Goal: Transaction & Acquisition: Obtain resource

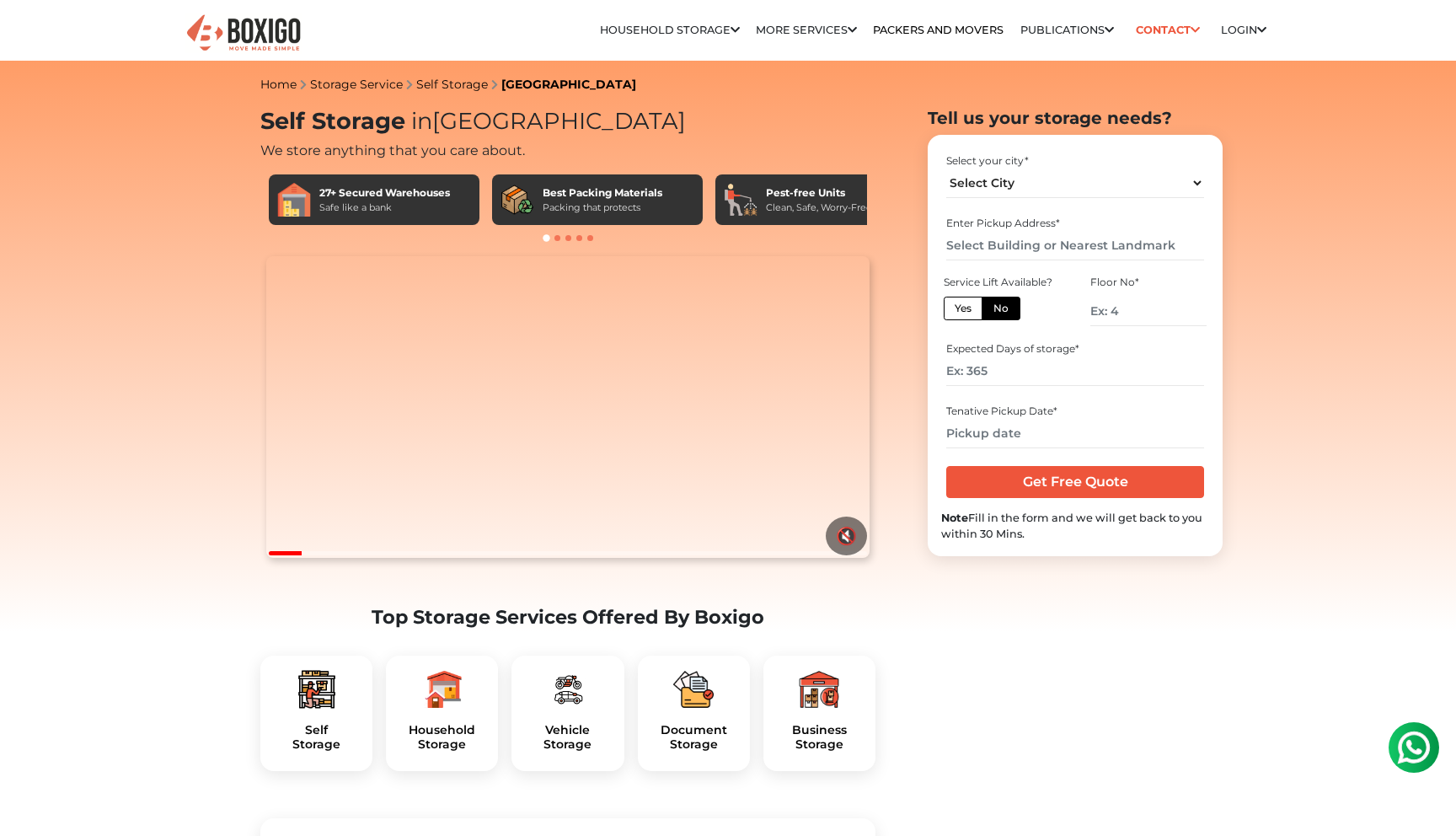
click at [1002, 309] on label "No" at bounding box center [1002, 308] width 39 height 24
click at [1002, 309] on input "No" at bounding box center [999, 306] width 11 height 11
click at [1026, 187] on select "Select City [GEOGRAPHIC_DATA] [GEOGRAPHIC_DATA] [GEOGRAPHIC_DATA] [GEOGRAPHIC_D…" at bounding box center [1074, 182] width 257 height 29
select select "[GEOGRAPHIC_DATA]"
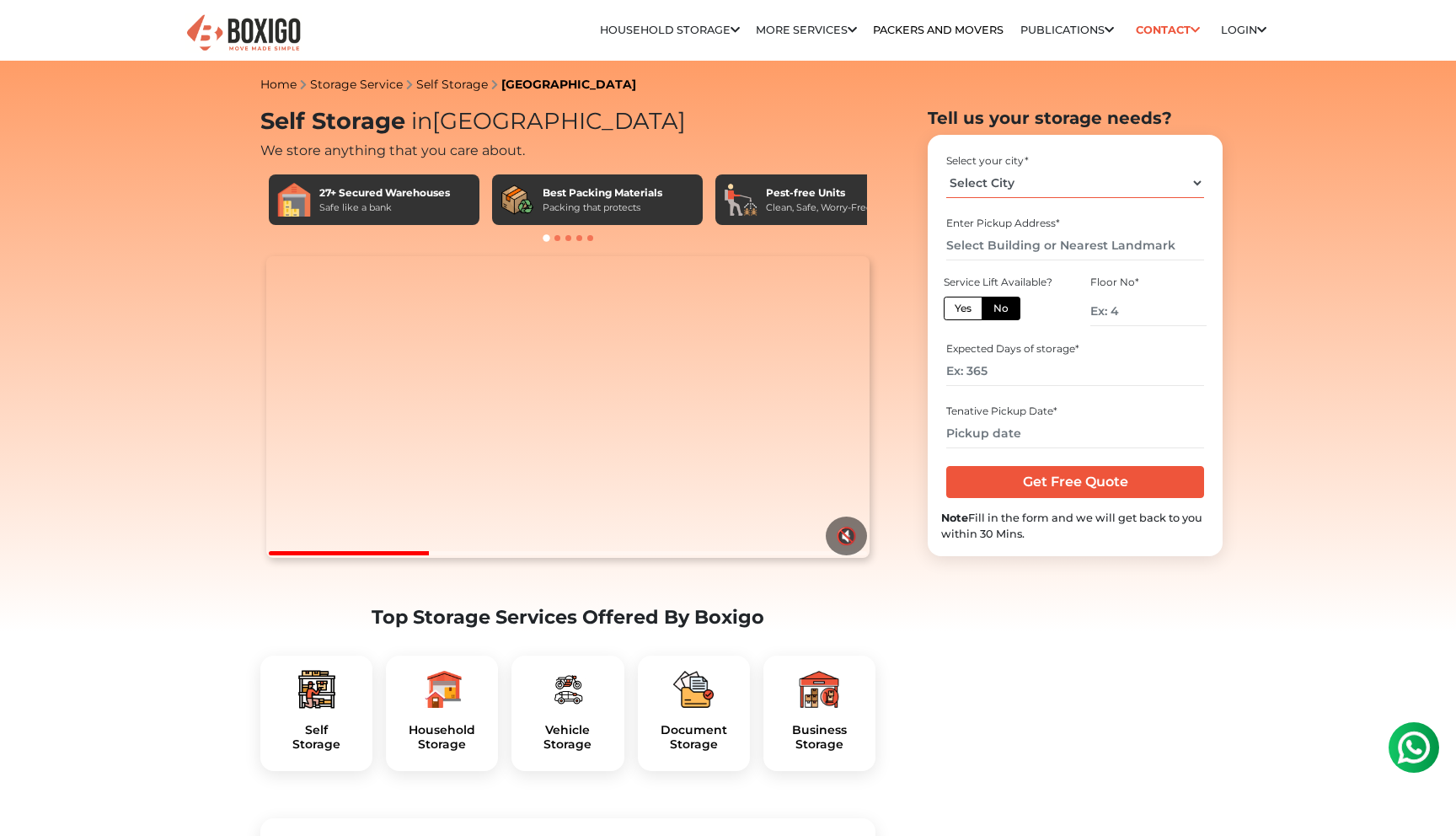
click at [946, 168] on select "Select City [GEOGRAPHIC_DATA] [GEOGRAPHIC_DATA] [GEOGRAPHIC_DATA] [GEOGRAPHIC_D…" at bounding box center [1074, 182] width 257 height 29
click at [1019, 245] on input "text" at bounding box center [1074, 245] width 257 height 29
click at [1138, 311] on input "number" at bounding box center [1148, 310] width 117 height 29
type input "1"
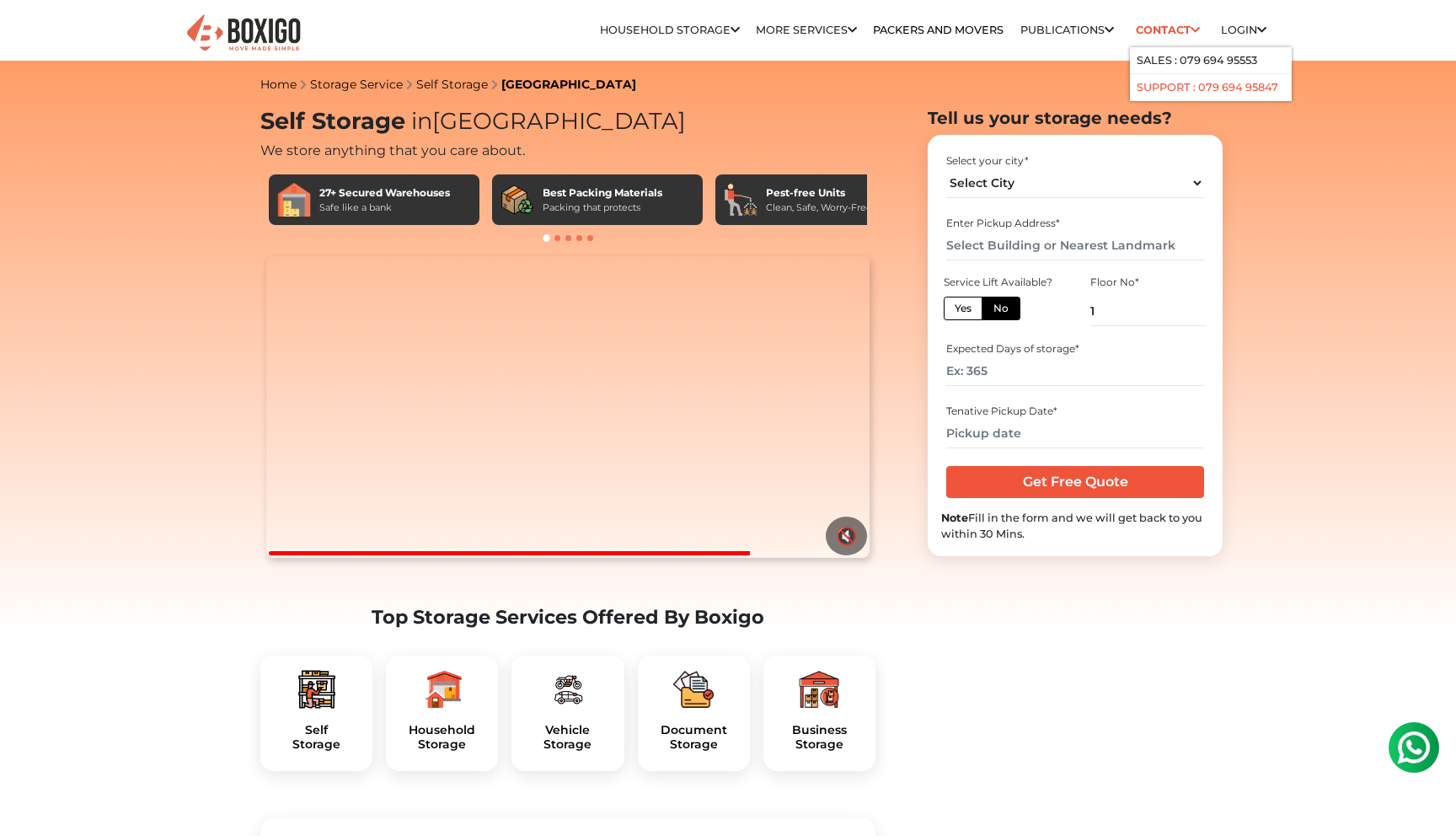
click at [1259, 88] on link "Support : 079 694 95847" at bounding box center [1207, 87] width 141 height 12
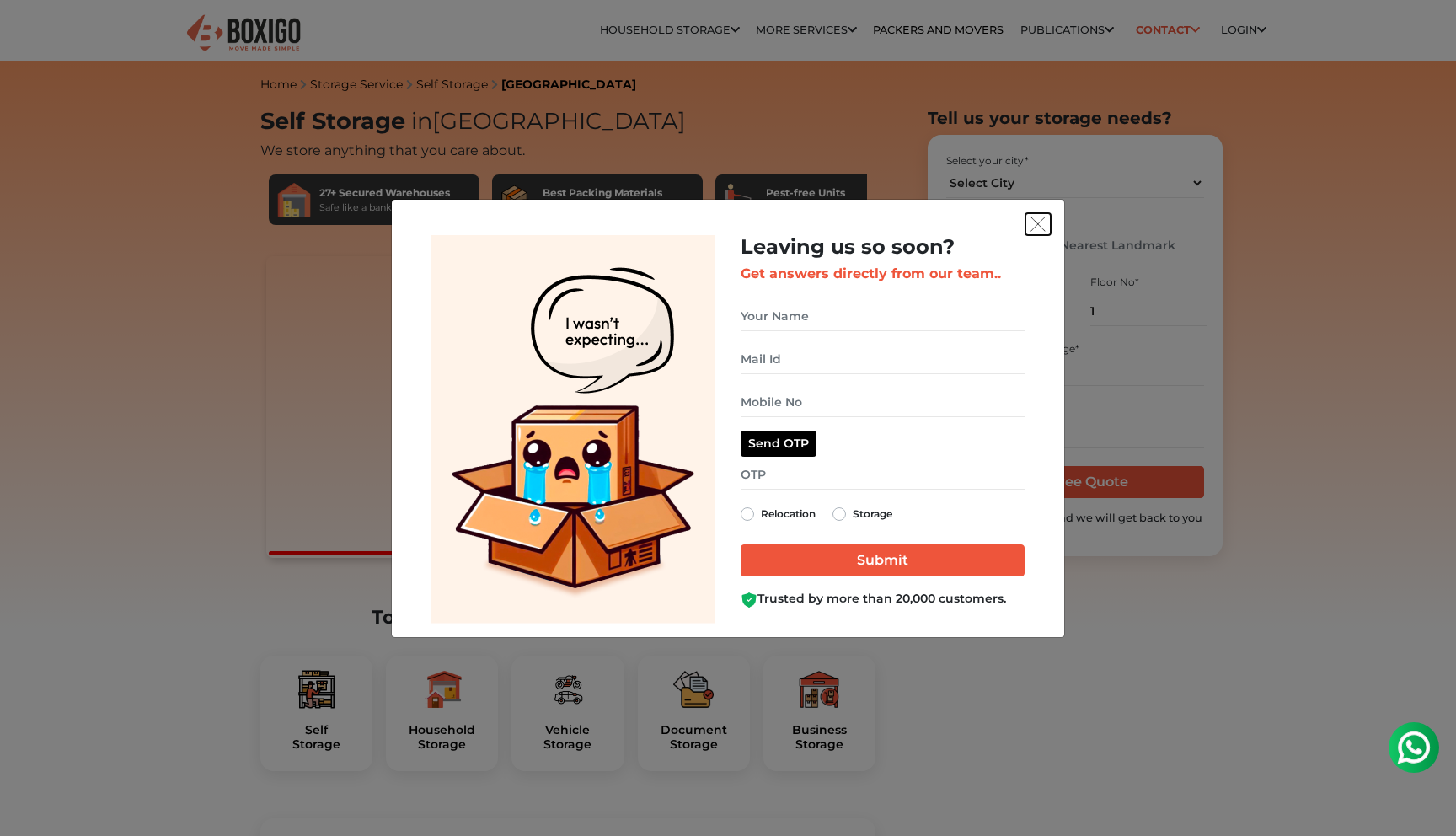
click at [1038, 226] on img "get free quote dialog" at bounding box center [1037, 223] width 15 height 15
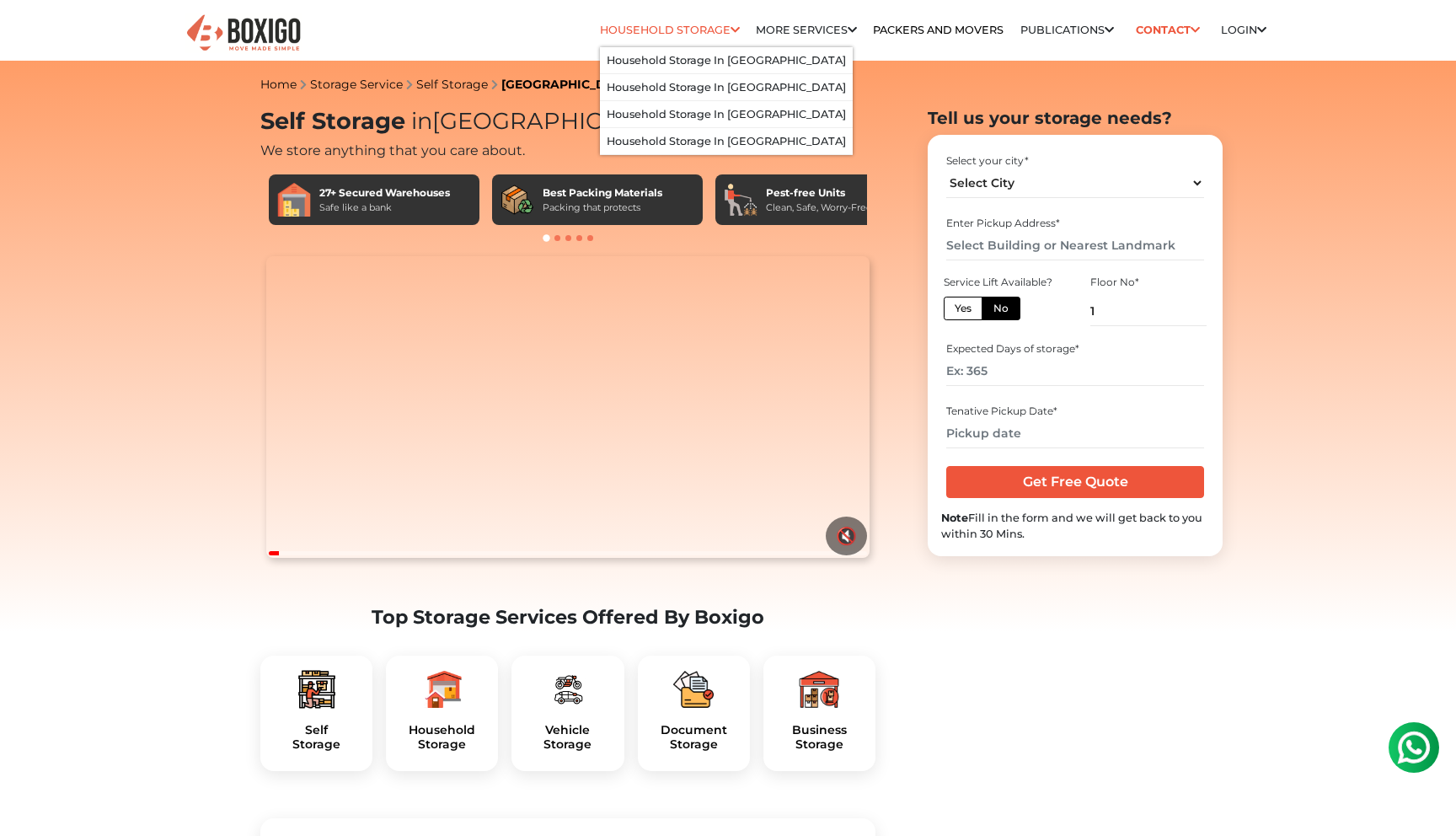
click at [677, 26] on link "Household Storage" at bounding box center [669, 30] width 140 height 12
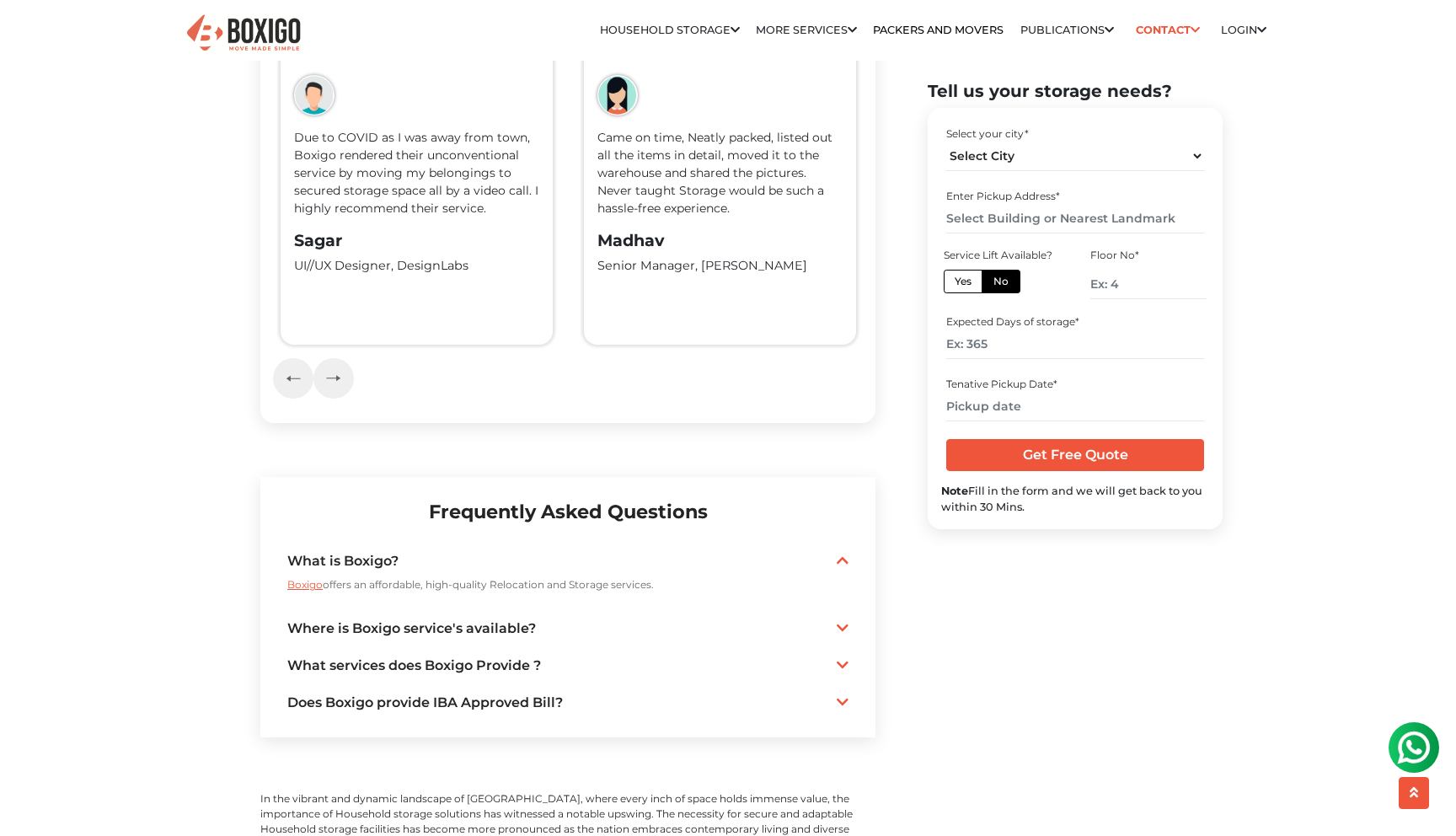
scroll to position [3698, 0]
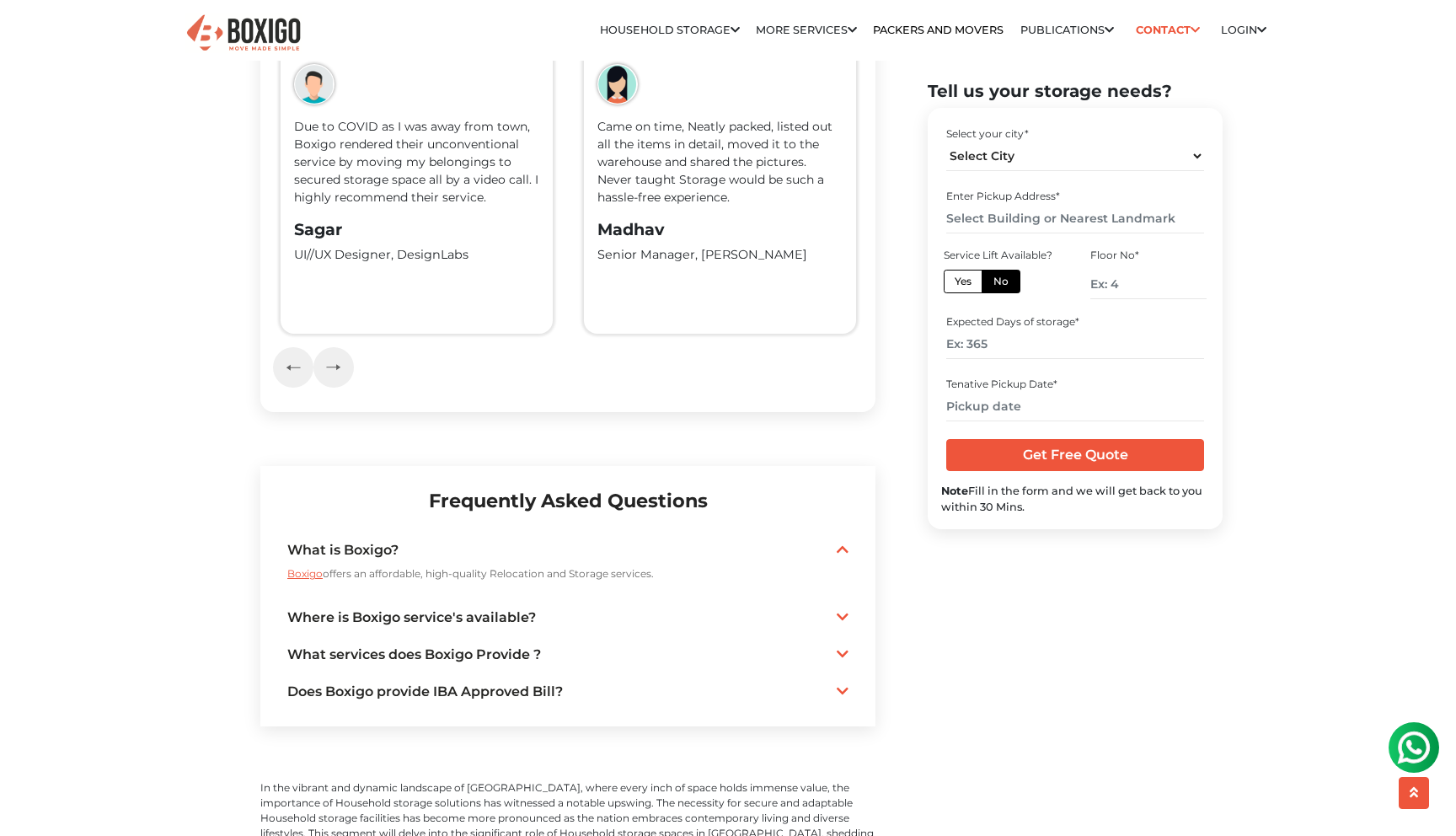
click at [845, 610] on icon at bounding box center [842, 616] width 12 height 13
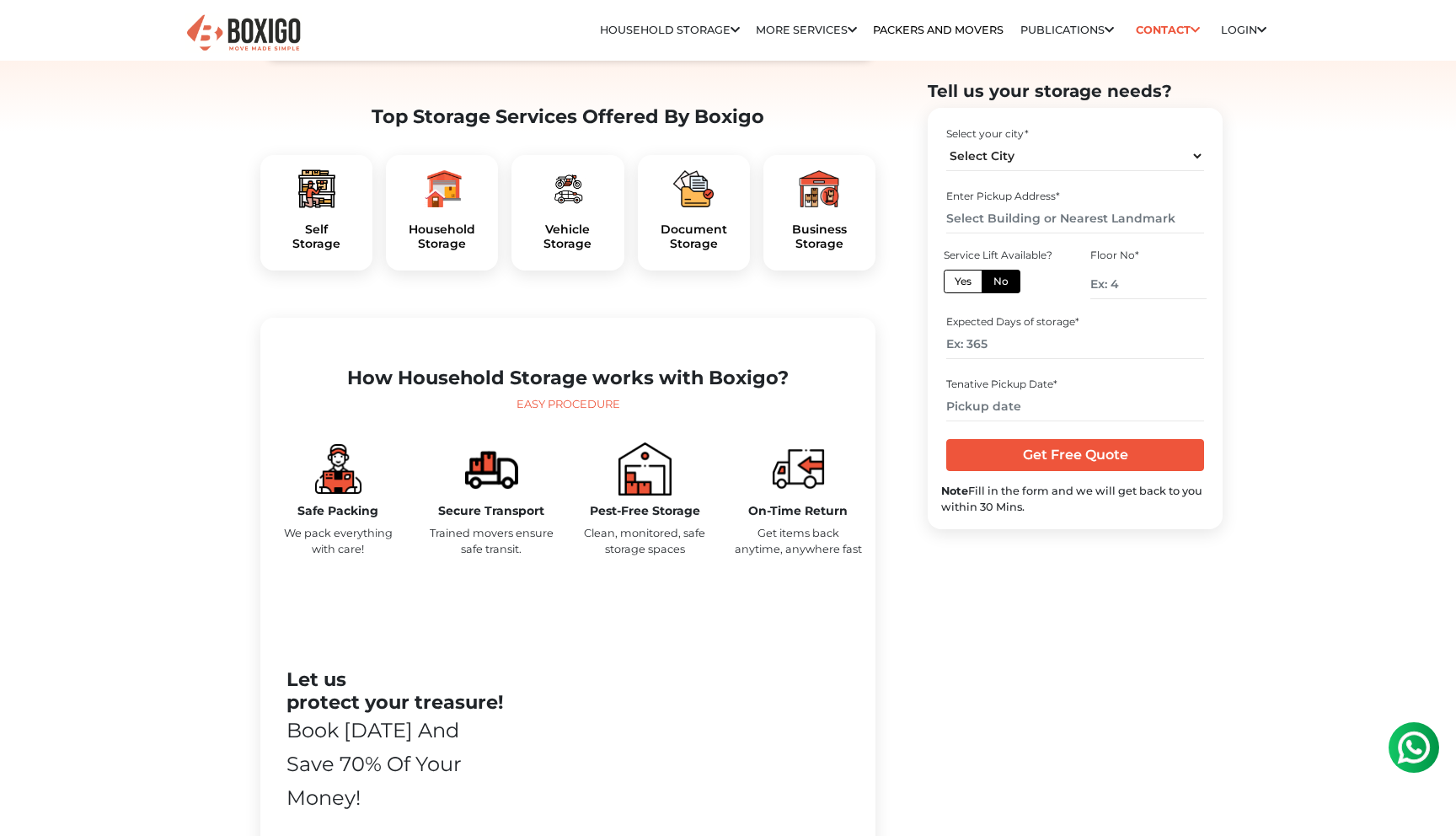
scroll to position [0, 0]
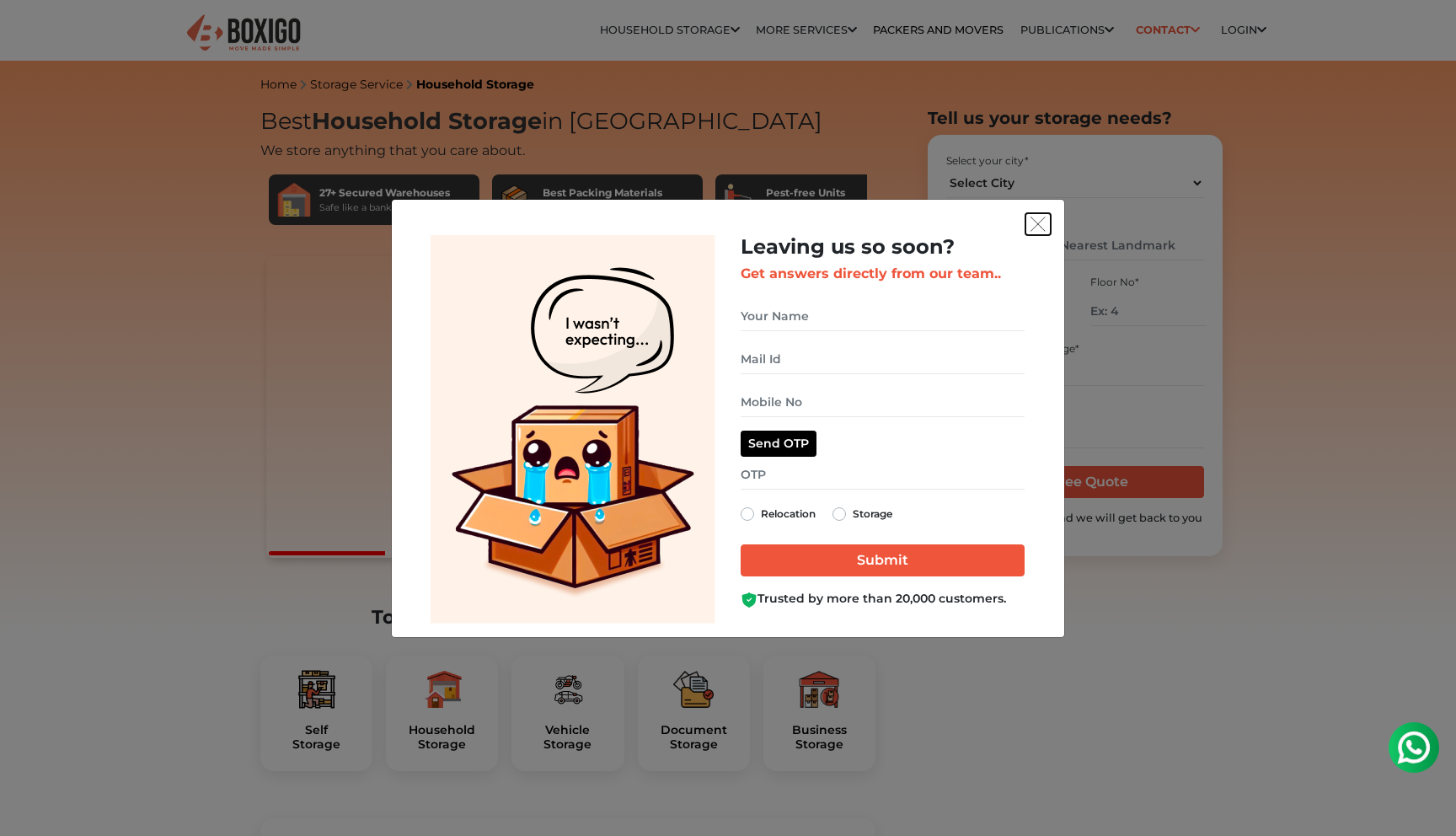
click at [1038, 218] on img "get free quote dialog" at bounding box center [1037, 223] width 15 height 15
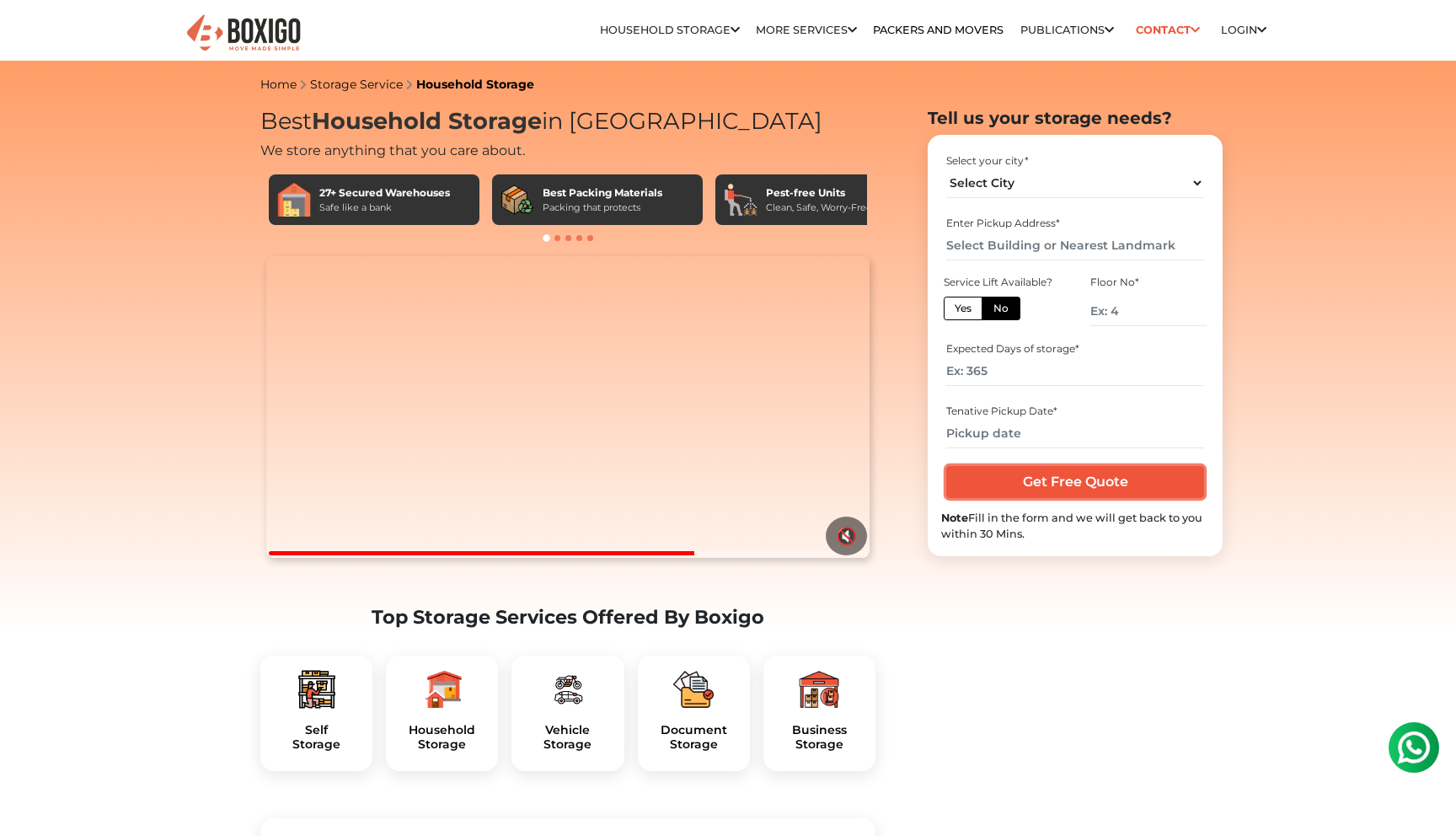
click at [1032, 490] on input "Get Free Quote" at bounding box center [1074, 482] width 257 height 32
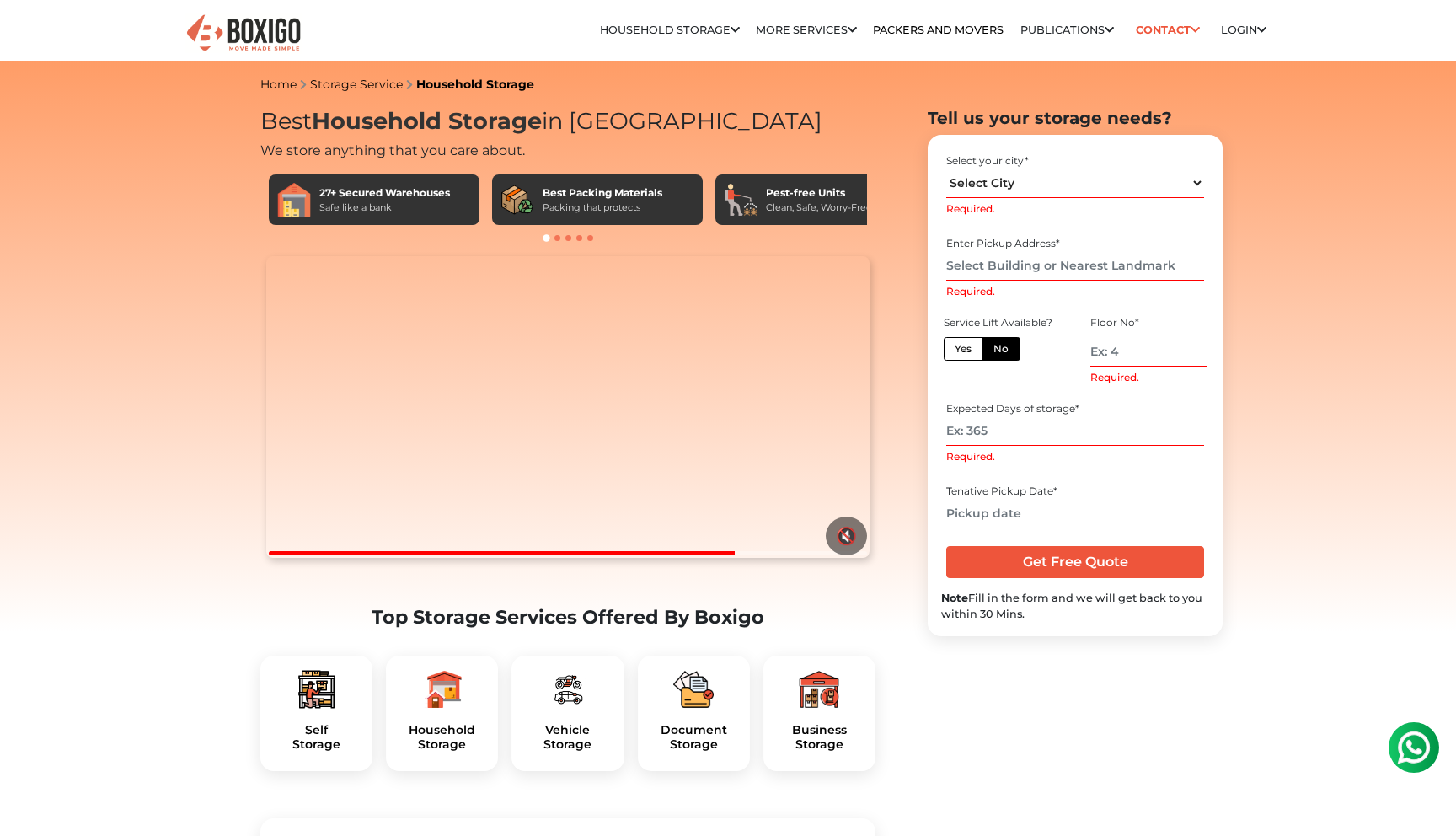
click at [1018, 512] on input "text" at bounding box center [1074, 513] width 257 height 29
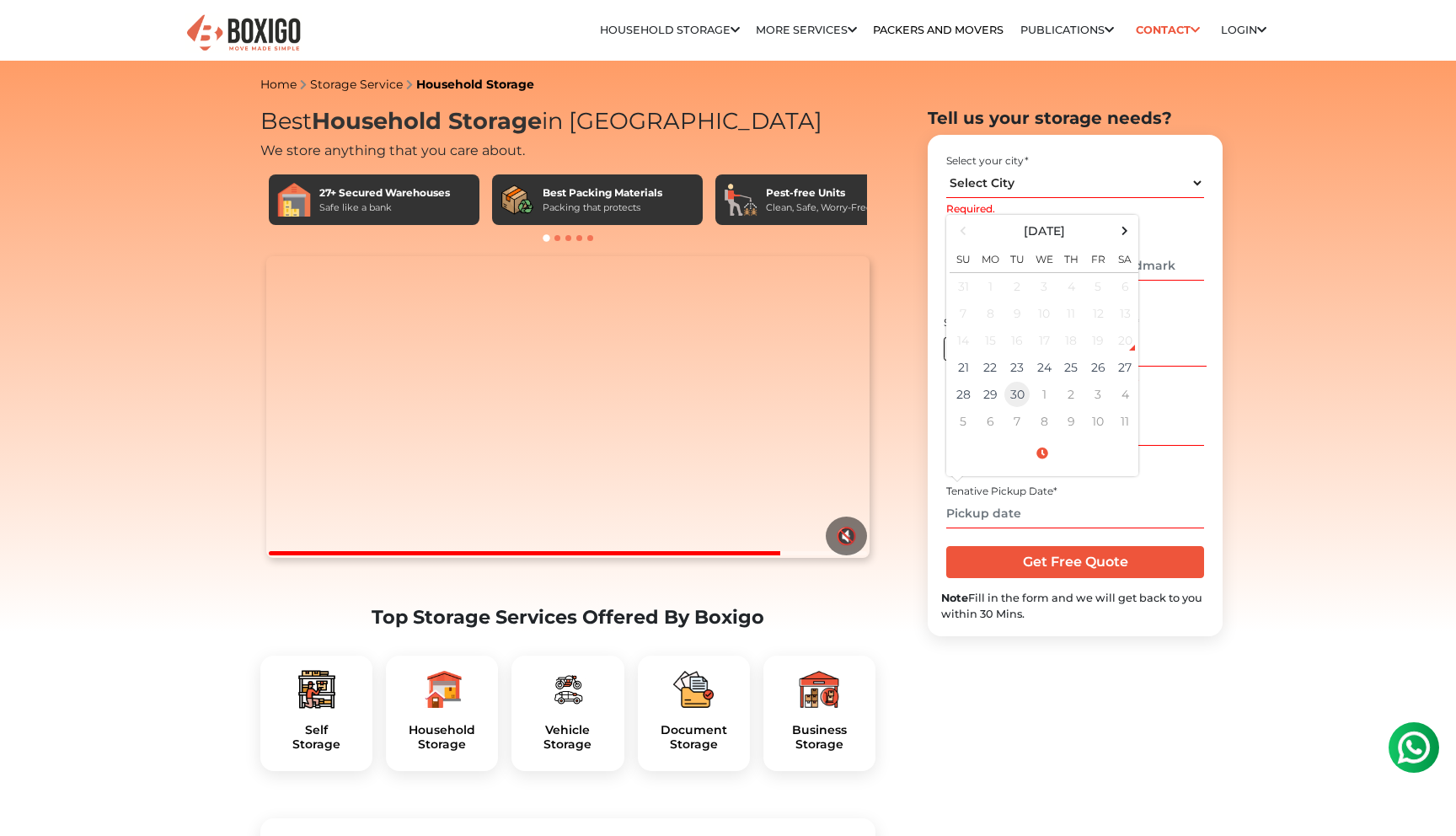
click at [1018, 397] on td "30" at bounding box center [1017, 394] width 27 height 27
click at [1023, 517] on input "09/30/2025 12:00" at bounding box center [1074, 513] width 257 height 29
click at [1018, 516] on input "10/01/2025 12:00 pm" at bounding box center [1074, 513] width 257 height 29
click at [963, 232] on span at bounding box center [963, 230] width 23 height 23
click at [966, 233] on span at bounding box center [963, 230] width 23 height 23
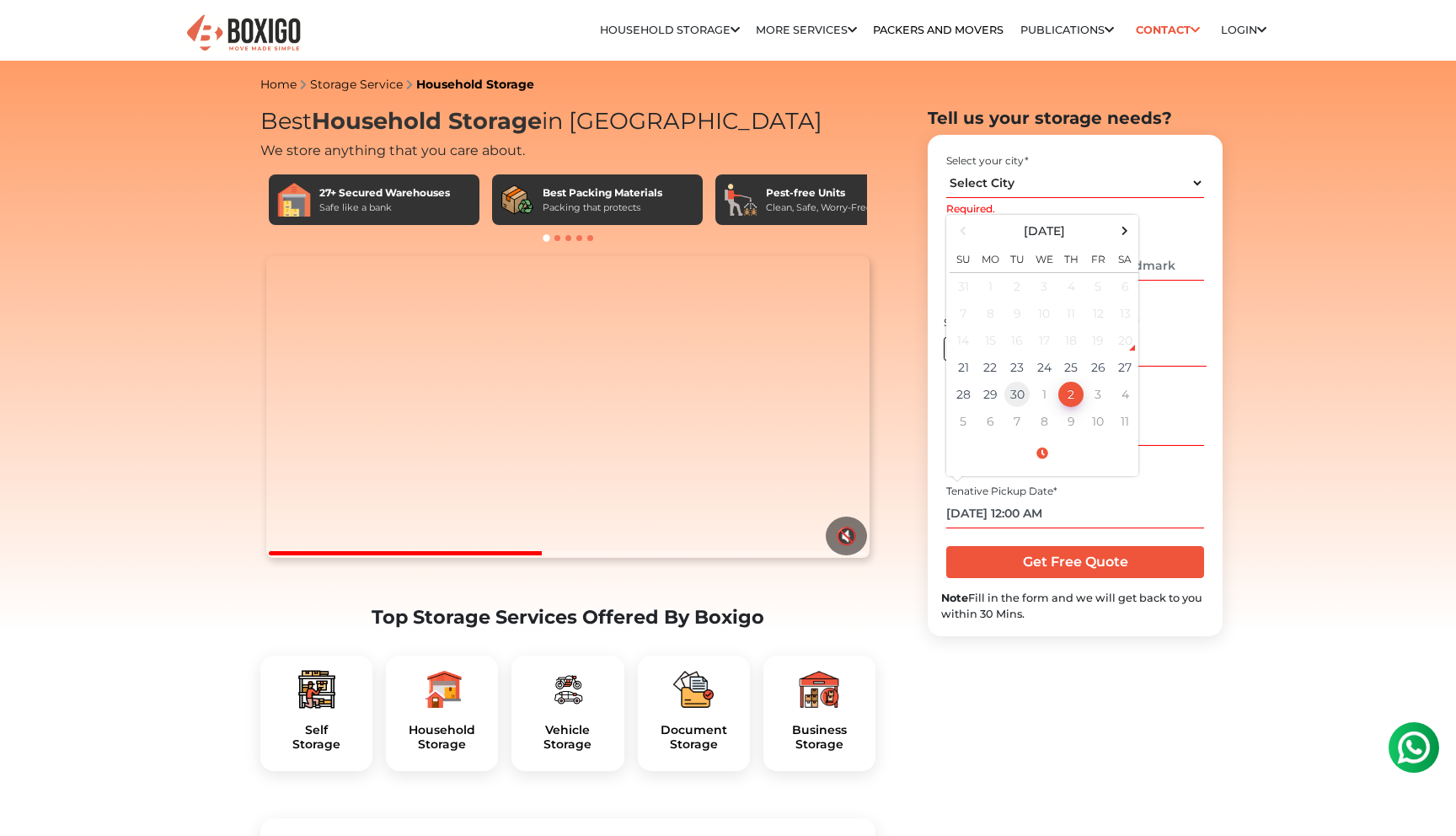
click at [1021, 390] on td "30" at bounding box center [1017, 394] width 27 height 27
click at [1026, 513] on input "09/30/2025 12:00 AM" at bounding box center [1074, 513] width 257 height 29
click at [1081, 511] on input "09/30/2025 01:00 AM" at bounding box center [1074, 513] width 257 height 29
type input "09/30/2025 1:00 PM"
click at [1102, 622] on div "Select your city * Select City Bangalore Bengaluru Bhopal Bhubaneswar Chennai C…" at bounding box center [1075, 386] width 295 height 502
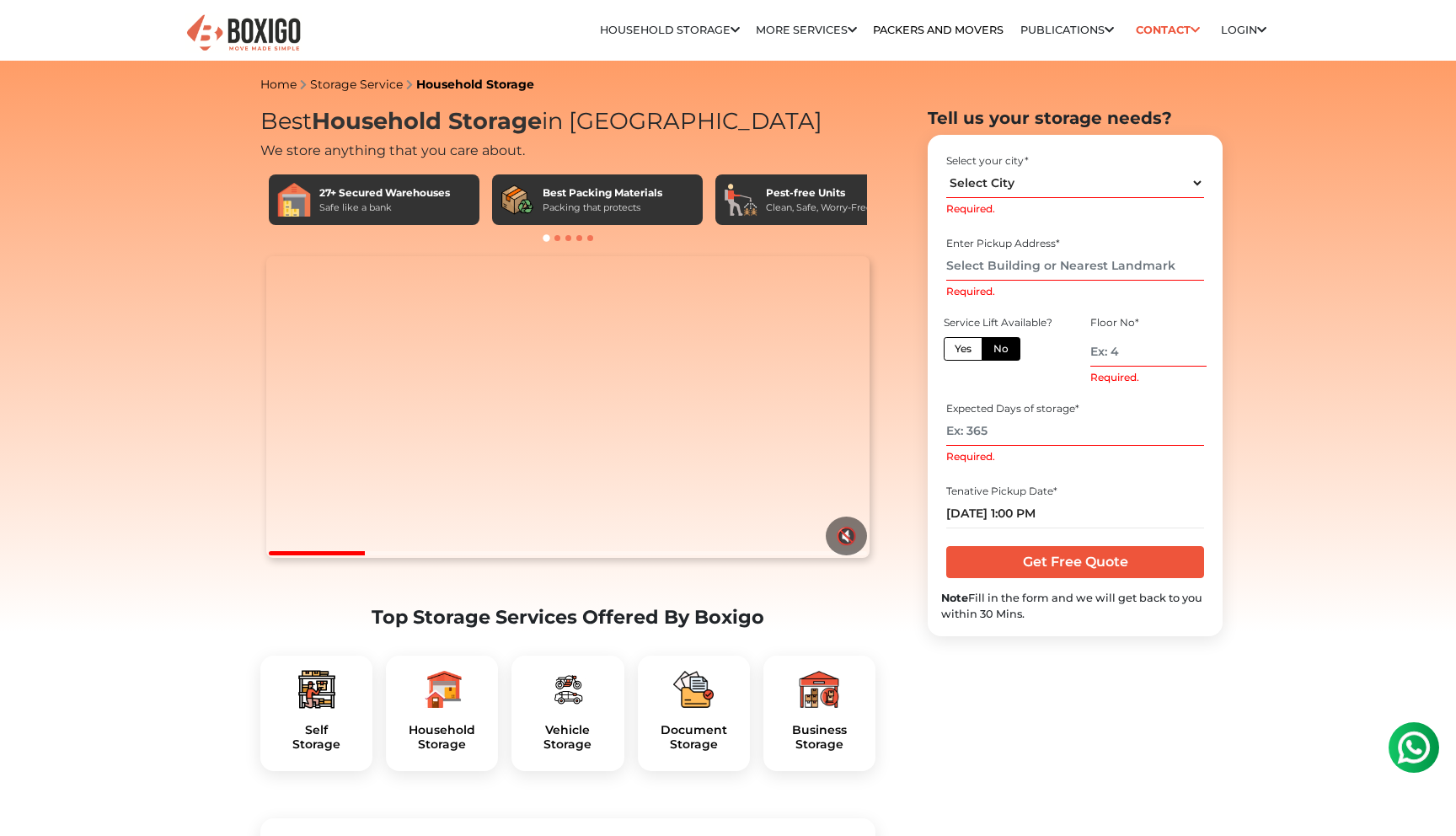
click at [1115, 343] on input "Required." at bounding box center [1148, 351] width 117 height 29
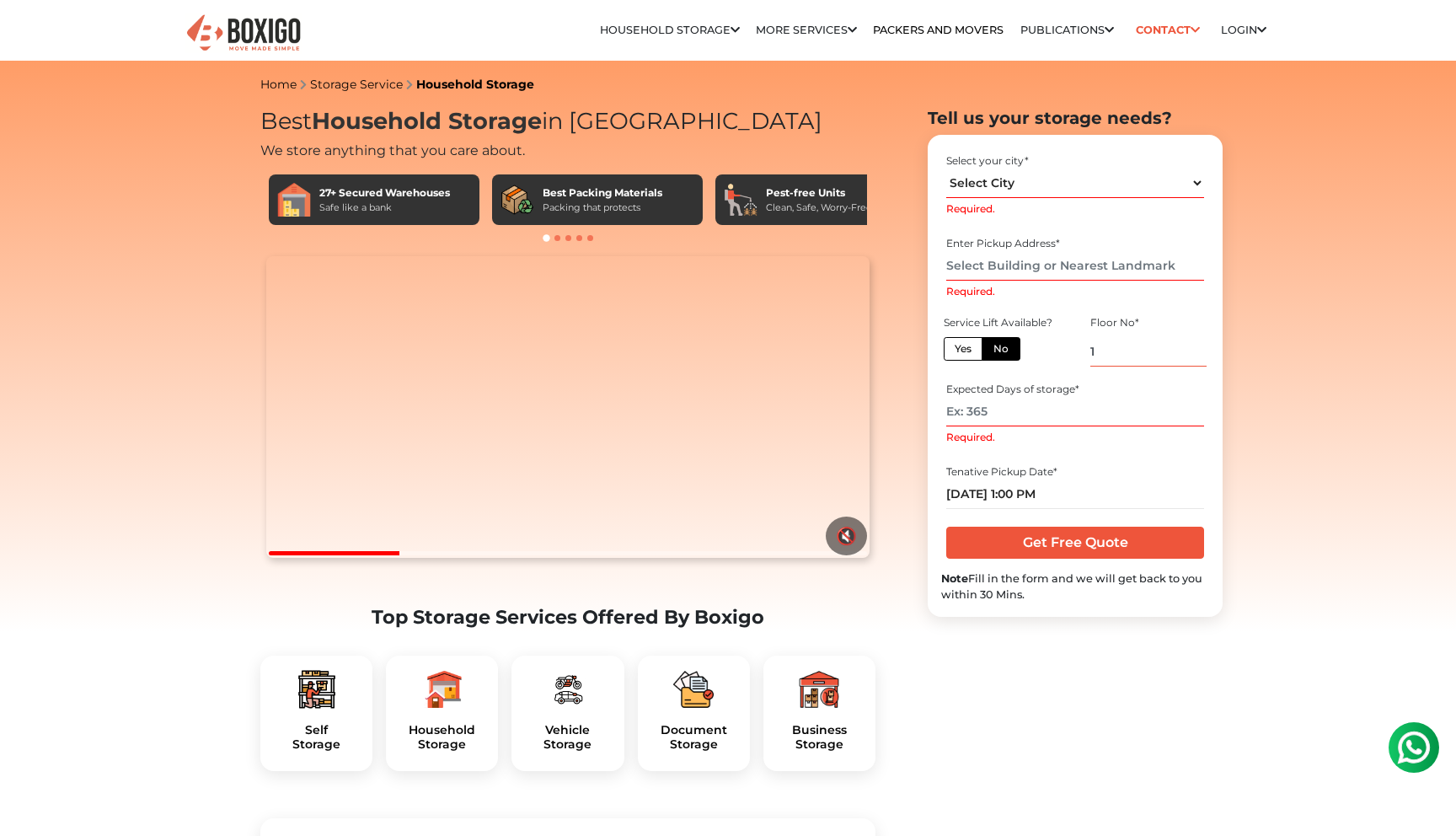
type input "1"
click at [1047, 184] on select "Select City [GEOGRAPHIC_DATA] [GEOGRAPHIC_DATA] [GEOGRAPHIC_DATA] [GEOGRAPHIC_D…" at bounding box center [1074, 182] width 257 height 29
select select "[GEOGRAPHIC_DATA]"
click at [946, 168] on select "Select City [GEOGRAPHIC_DATA] [GEOGRAPHIC_DATA] [GEOGRAPHIC_DATA] [GEOGRAPHIC_D…" at bounding box center [1074, 182] width 257 height 29
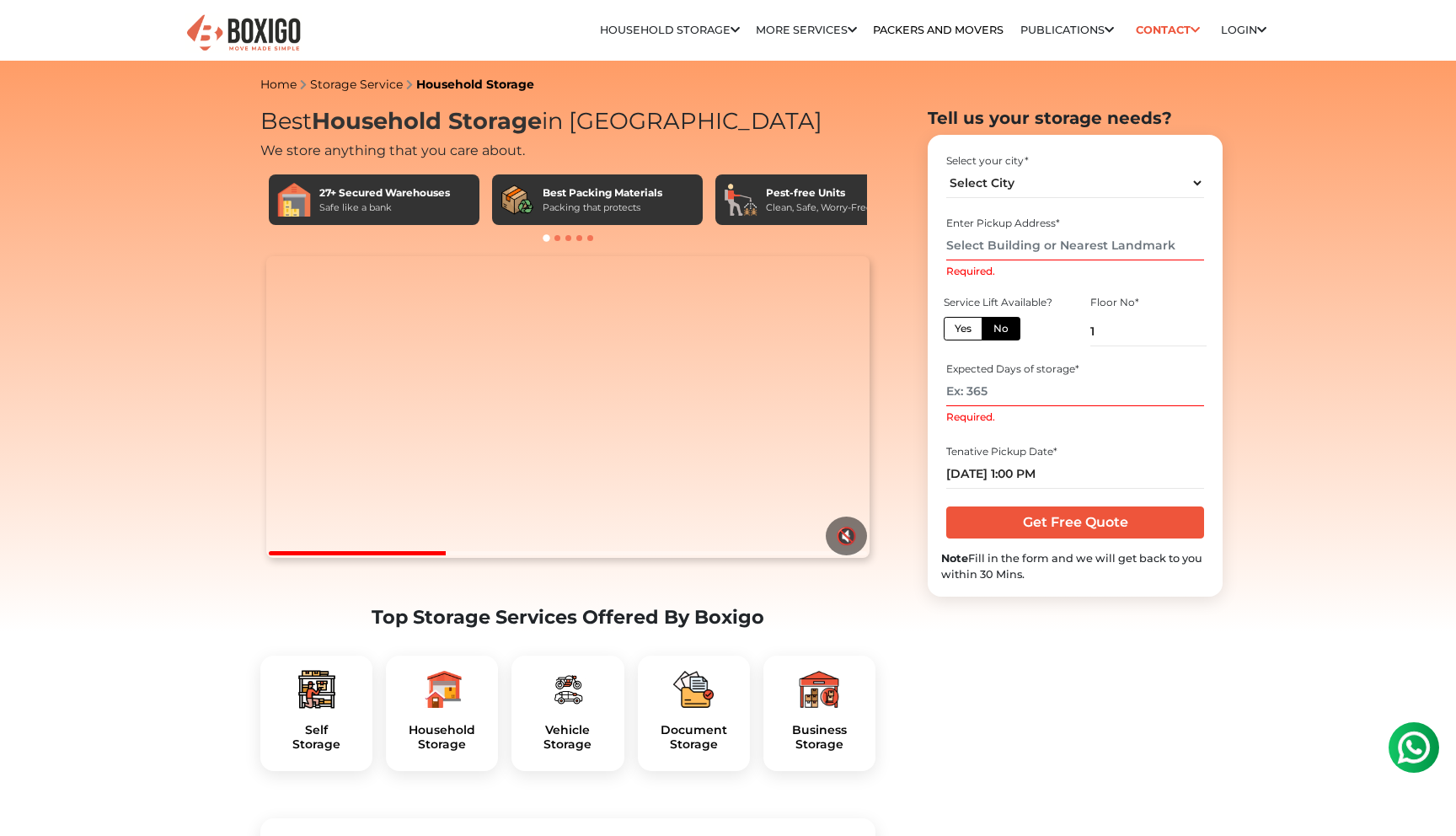
click at [1062, 241] on input "Required." at bounding box center [1074, 245] width 257 height 29
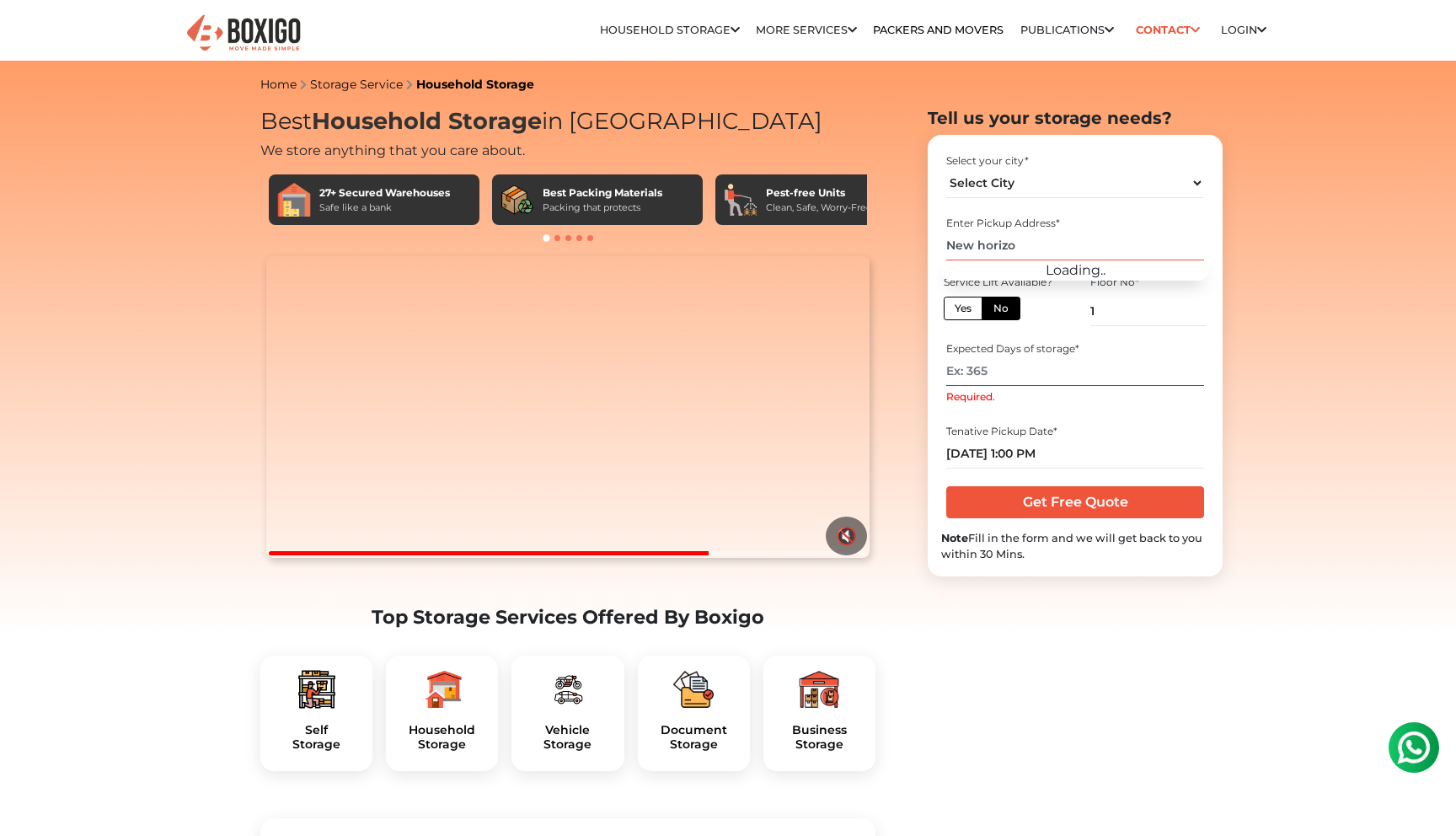
type input "New horizon"
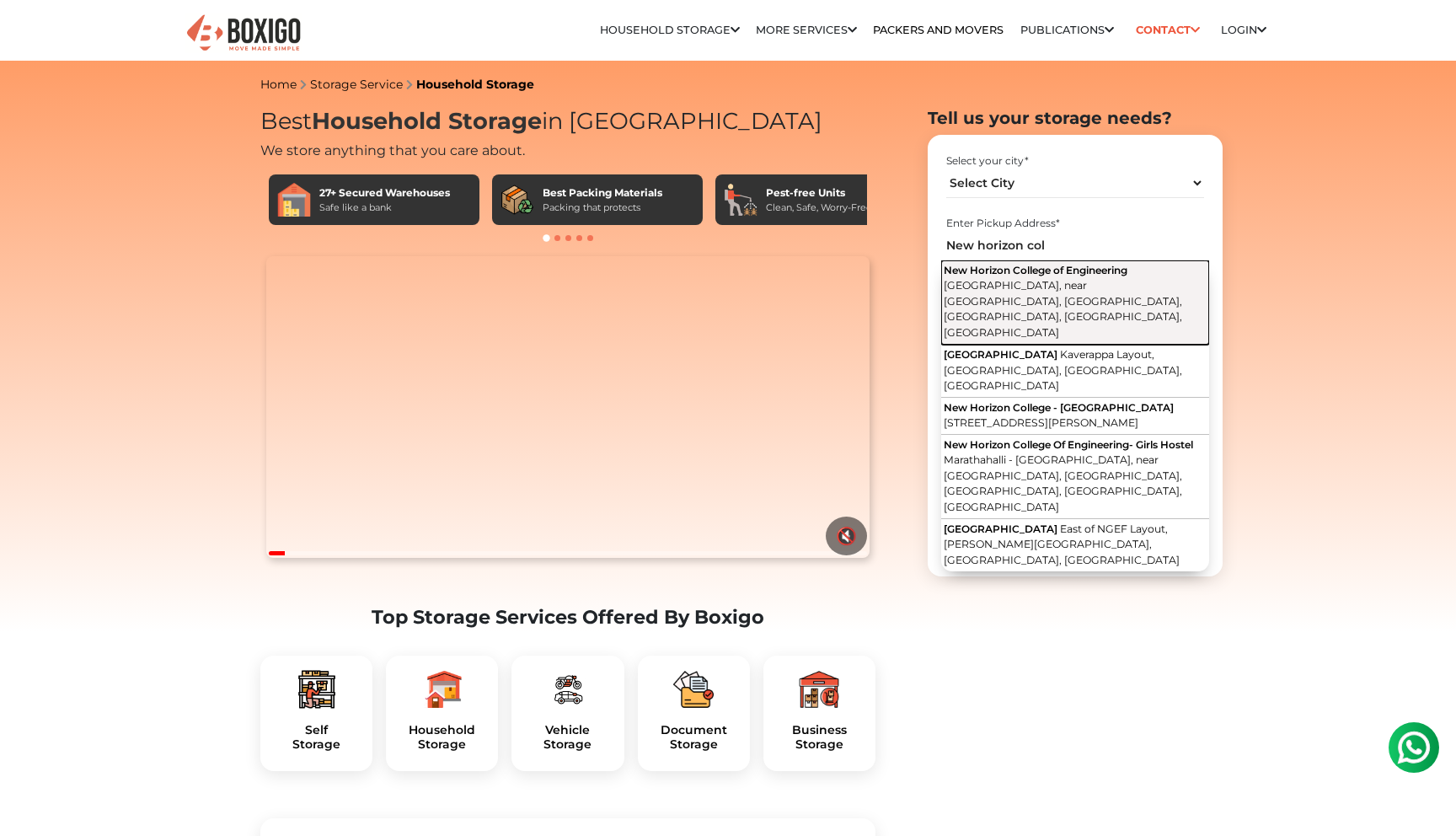
click at [1051, 280] on span "Outer Ring Road, near Marathalli, Kaverappa Layout, Kadubeesanahalli, Bengaluru…" at bounding box center [1063, 309] width 238 height 60
type input "New Horizon College of Engineering, Outer Ring Road, near Marathalli, Kaverappa…"
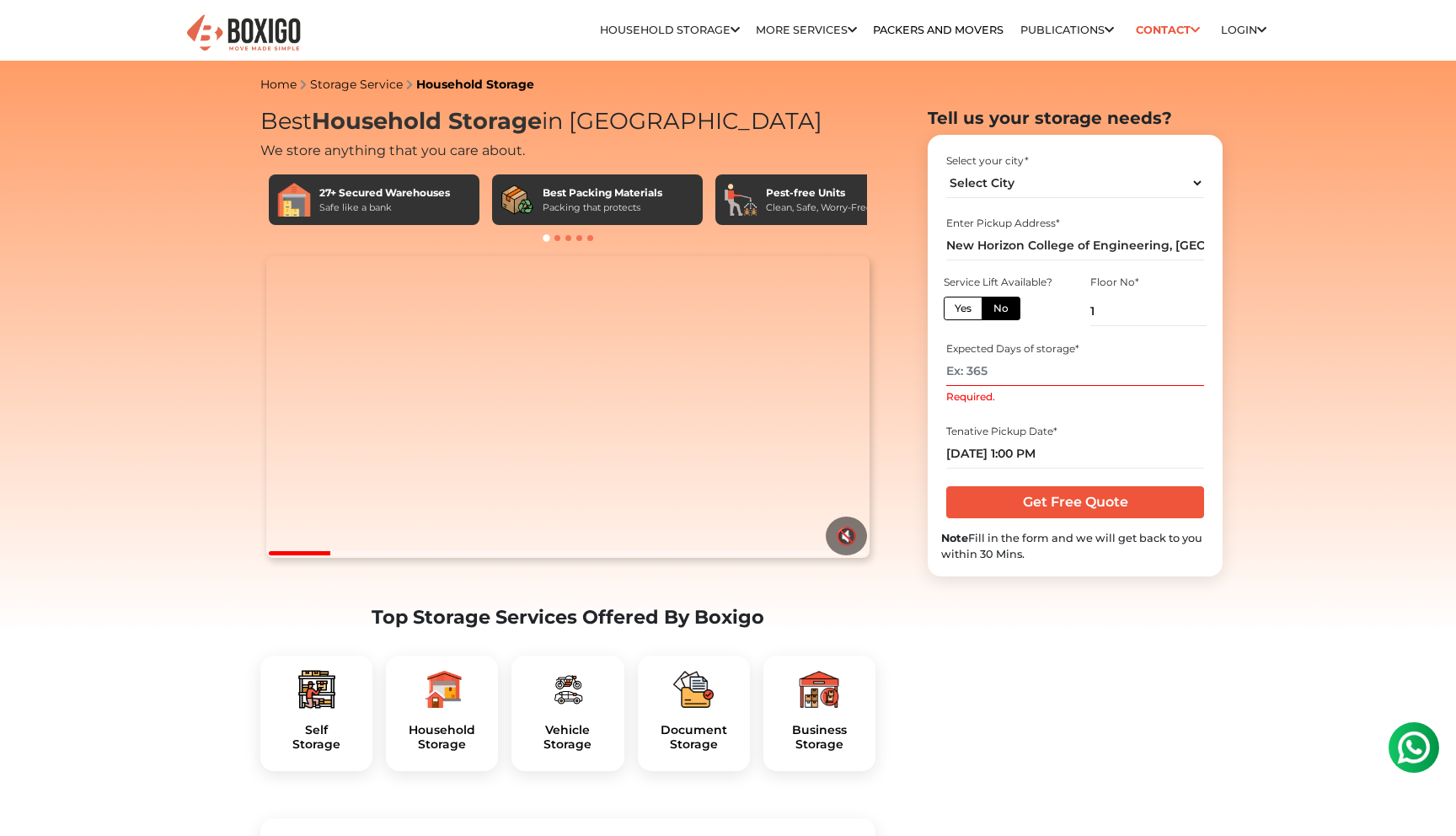
click at [1006, 366] on input "Required." at bounding box center [1074, 371] width 257 height 29
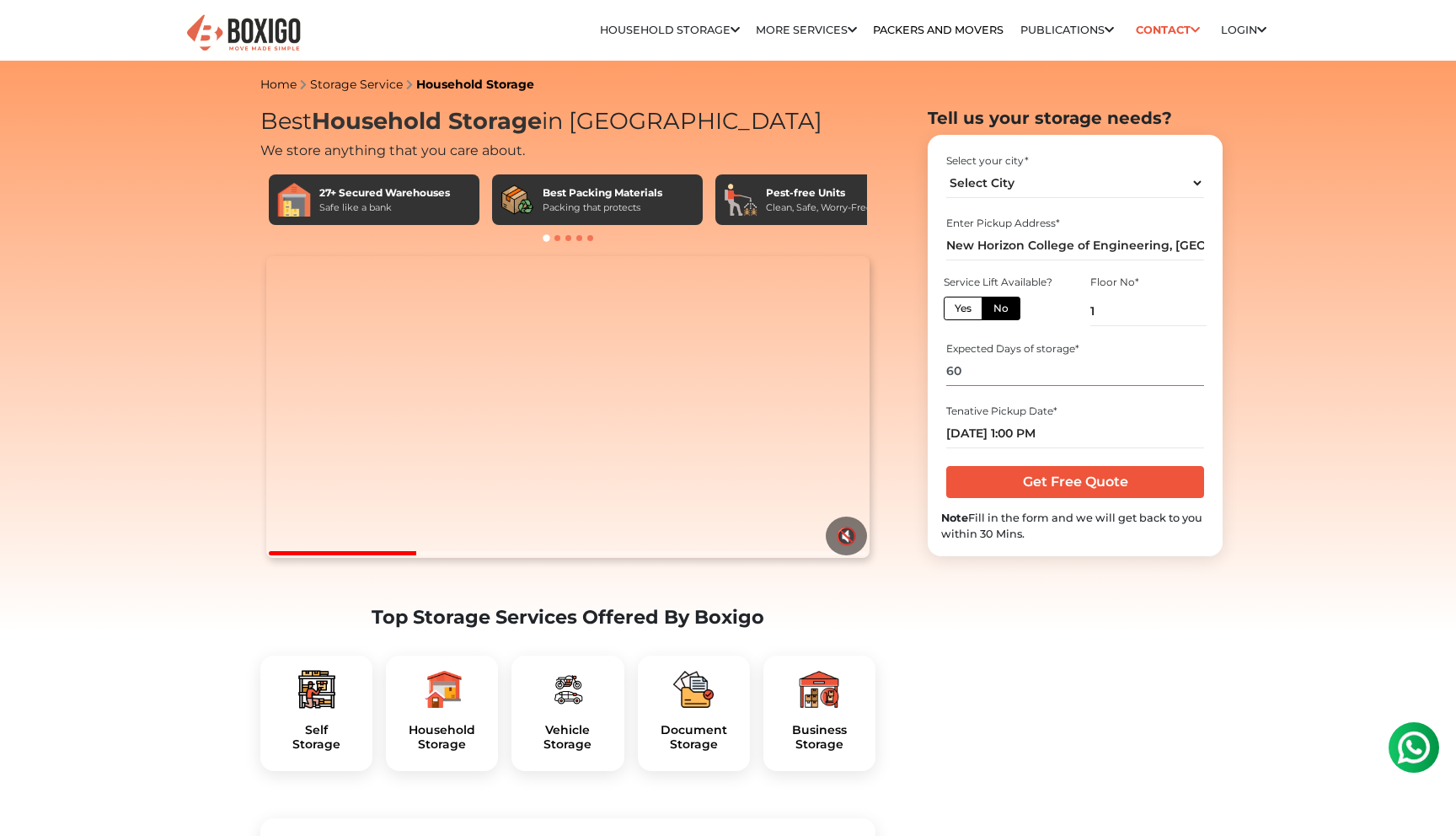
type input "60"
click at [1042, 475] on input "Get Free Quote" at bounding box center [1074, 482] width 257 height 32
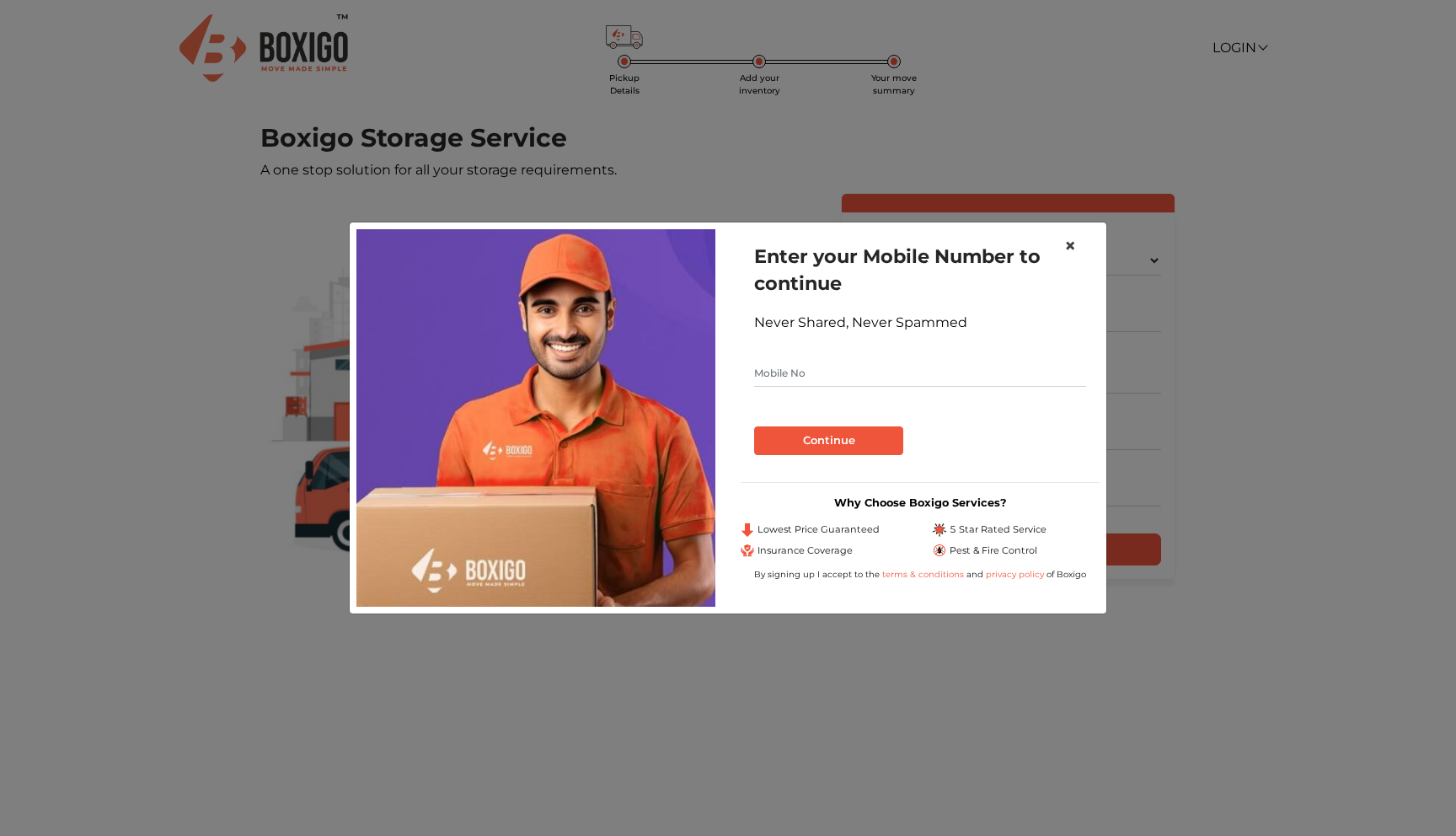
click at [1070, 242] on span "×" at bounding box center [1069, 245] width 12 height 24
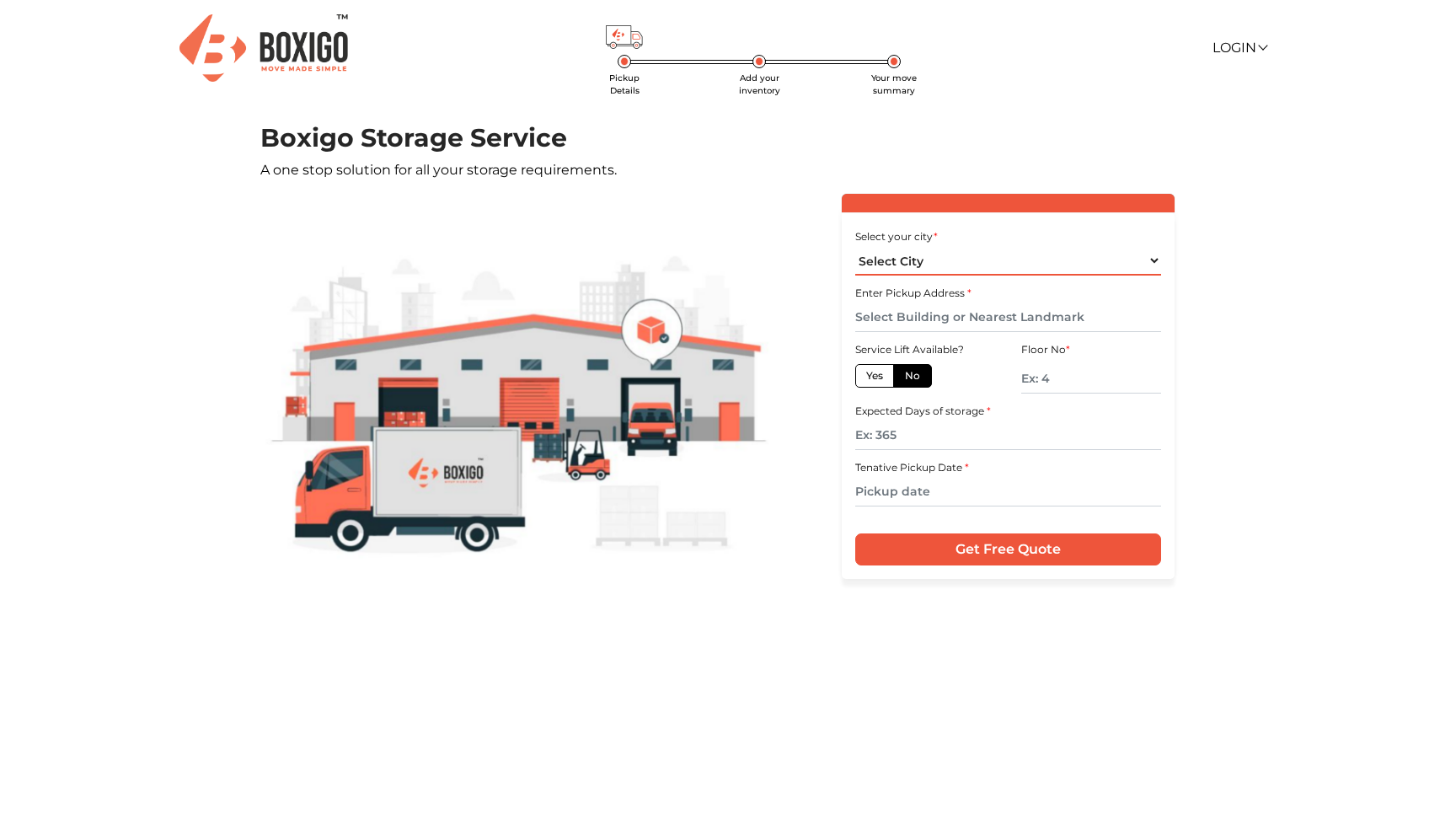
click at [1099, 261] on select "Select City Bangalore Bengaluru Bhopal Bhubaneswar Chennai Coimbatore Cuttack D…" at bounding box center [1007, 261] width 305 height 29
select select "[GEOGRAPHIC_DATA]"
click at [855, 246] on select "Select City Bangalore Bengaluru Bhopal Bhubaneswar Chennai Coimbatore Cuttack D…" at bounding box center [1007, 261] width 305 height 29
click at [999, 312] on input "text" at bounding box center [1007, 317] width 305 height 29
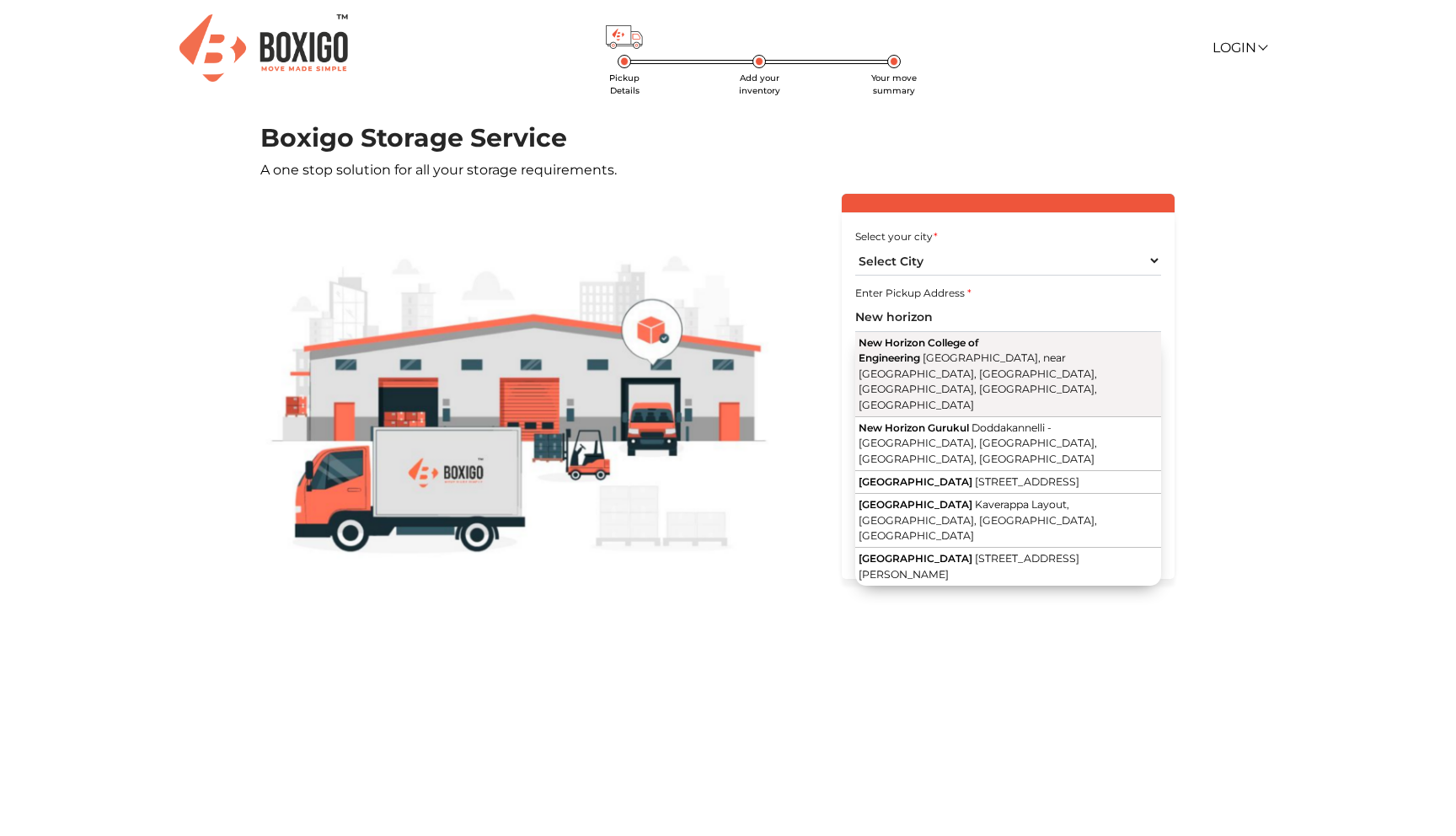
click at [978, 344] on span "New Horizon College of Engineering" at bounding box center [918, 350] width 120 height 28
type input "New Horizon College of Engineering, Outer Ring Road, near Marathalli, Kaverappa…"
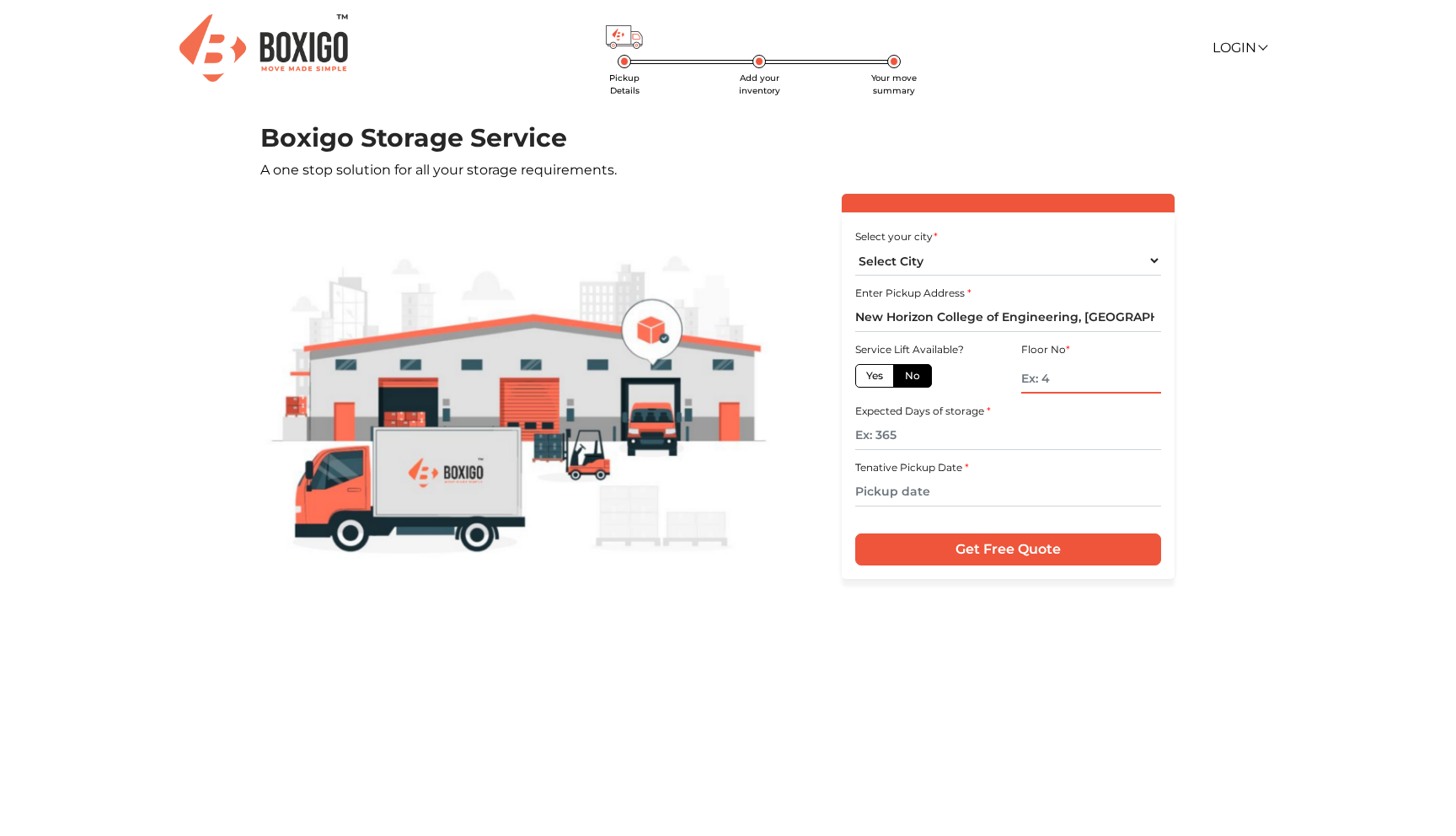
click at [1024, 381] on input "text" at bounding box center [1090, 378] width 140 height 29
type input "1"
click at [962, 447] on input "text" at bounding box center [1007, 435] width 305 height 29
type input "5"
type input "60"
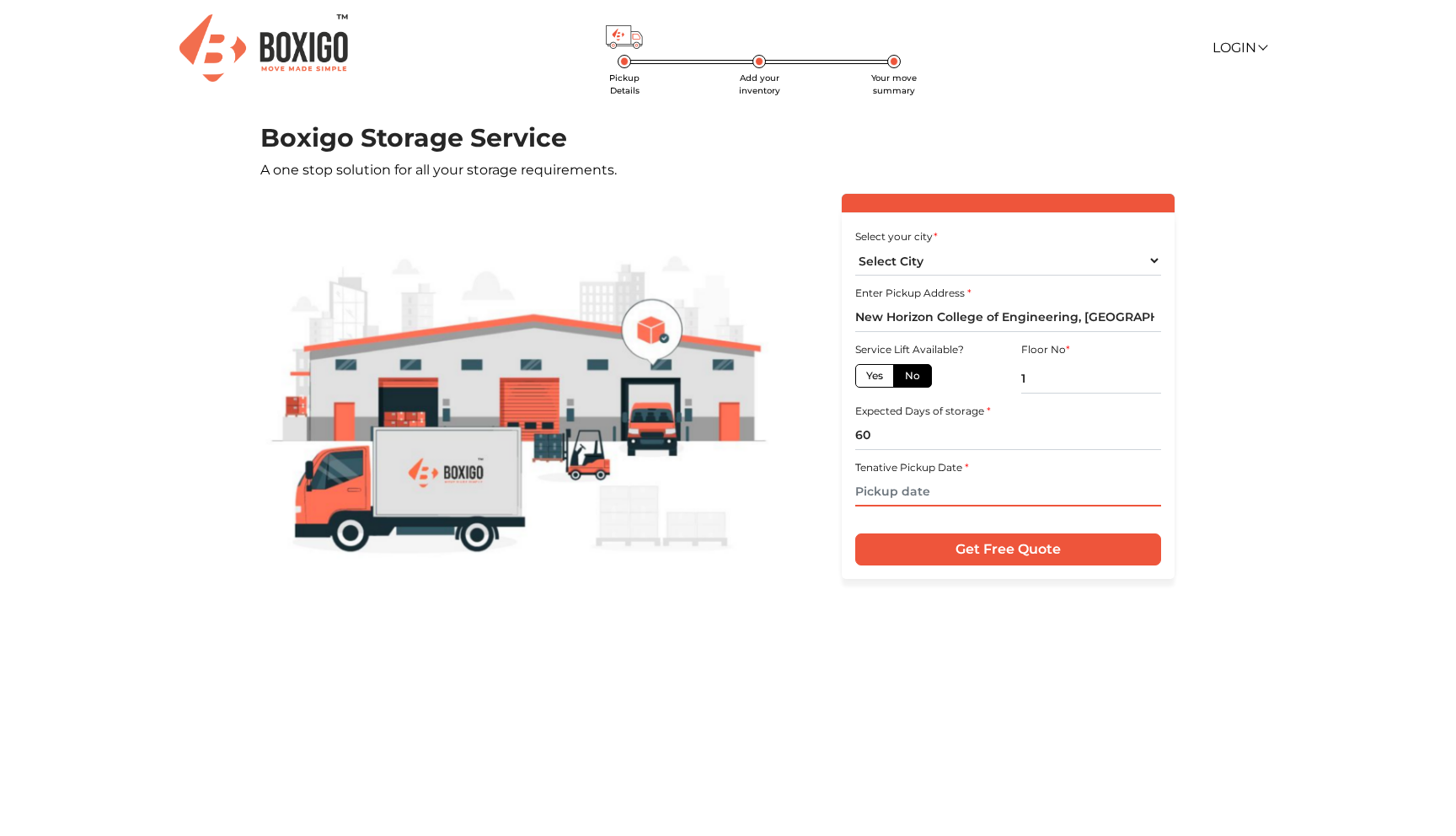
click at [951, 493] on input "text" at bounding box center [1007, 491] width 305 height 29
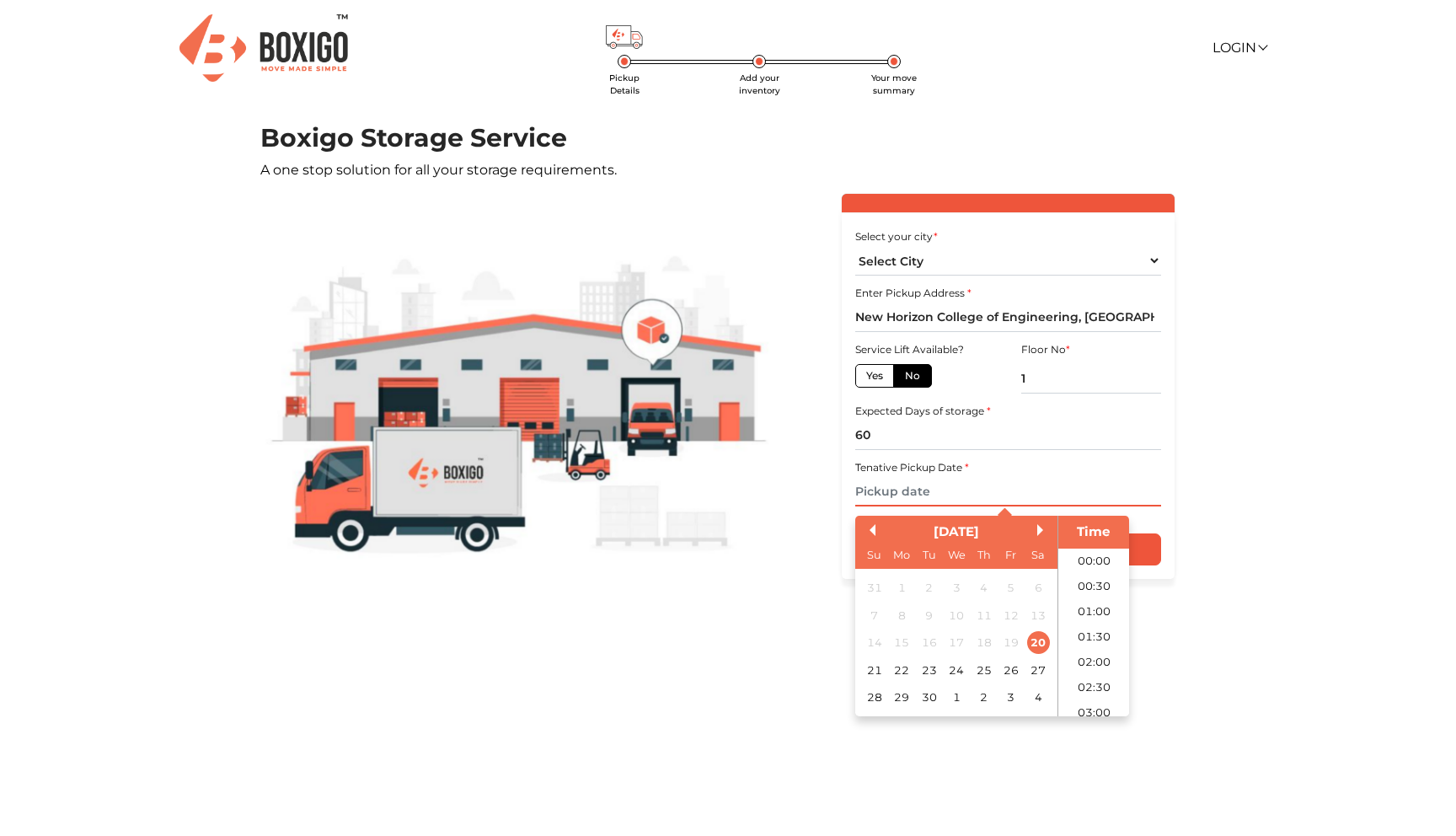
scroll to position [990, 0]
click at [927, 700] on div "30" at bounding box center [929, 697] width 23 height 23
click at [941, 489] on input "30/09/2025 12:00 AM" at bounding box center [1007, 491] width 305 height 29
type input "30/09/2025 1:00 PM"
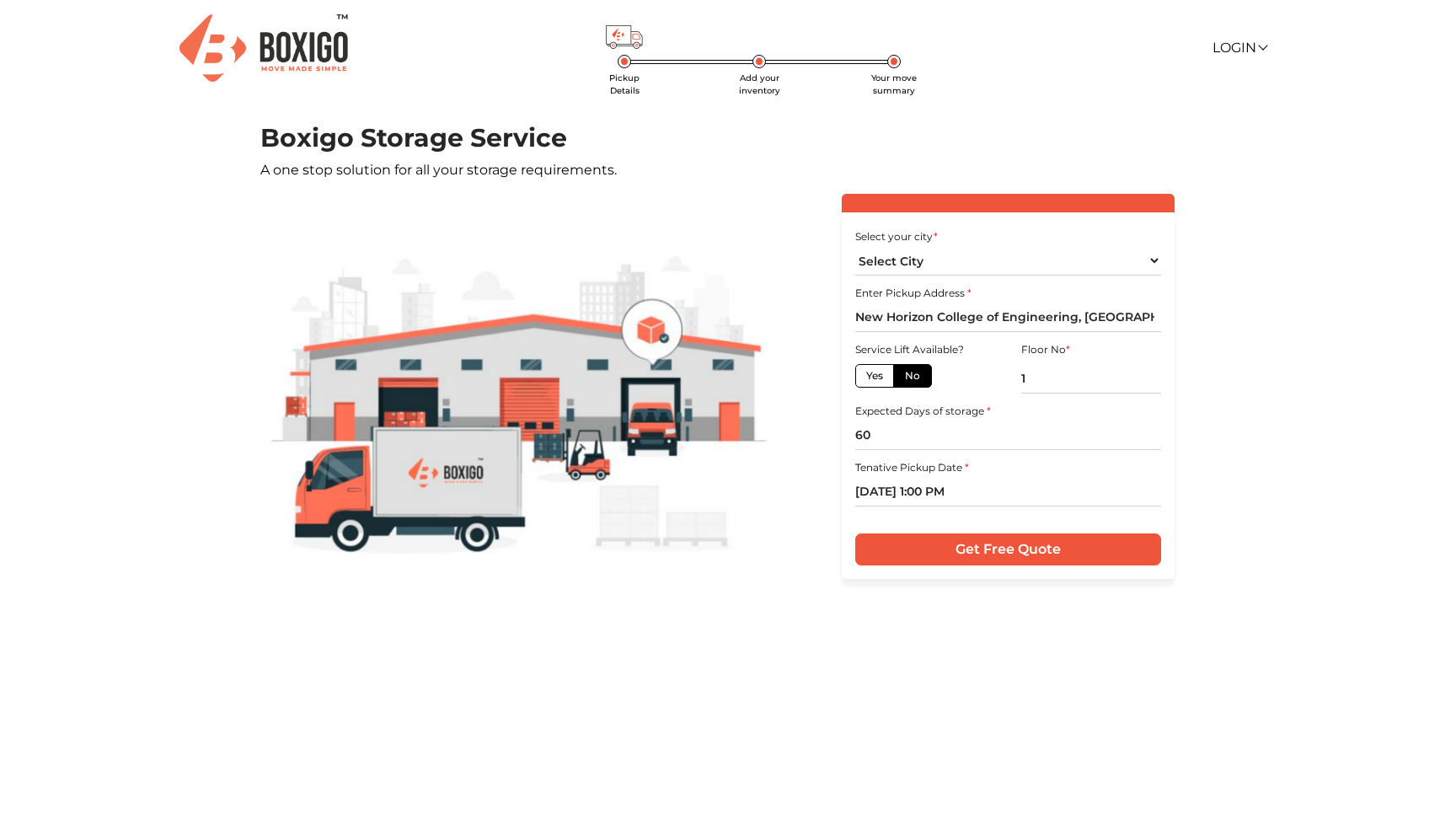
click at [1060, 471] on div "Tenative Pickup Date * 30/09/2025 1:00 PM" at bounding box center [1007, 481] width 305 height 50
click at [1010, 550] on input "Get Free Quote" at bounding box center [1007, 550] width 305 height 32
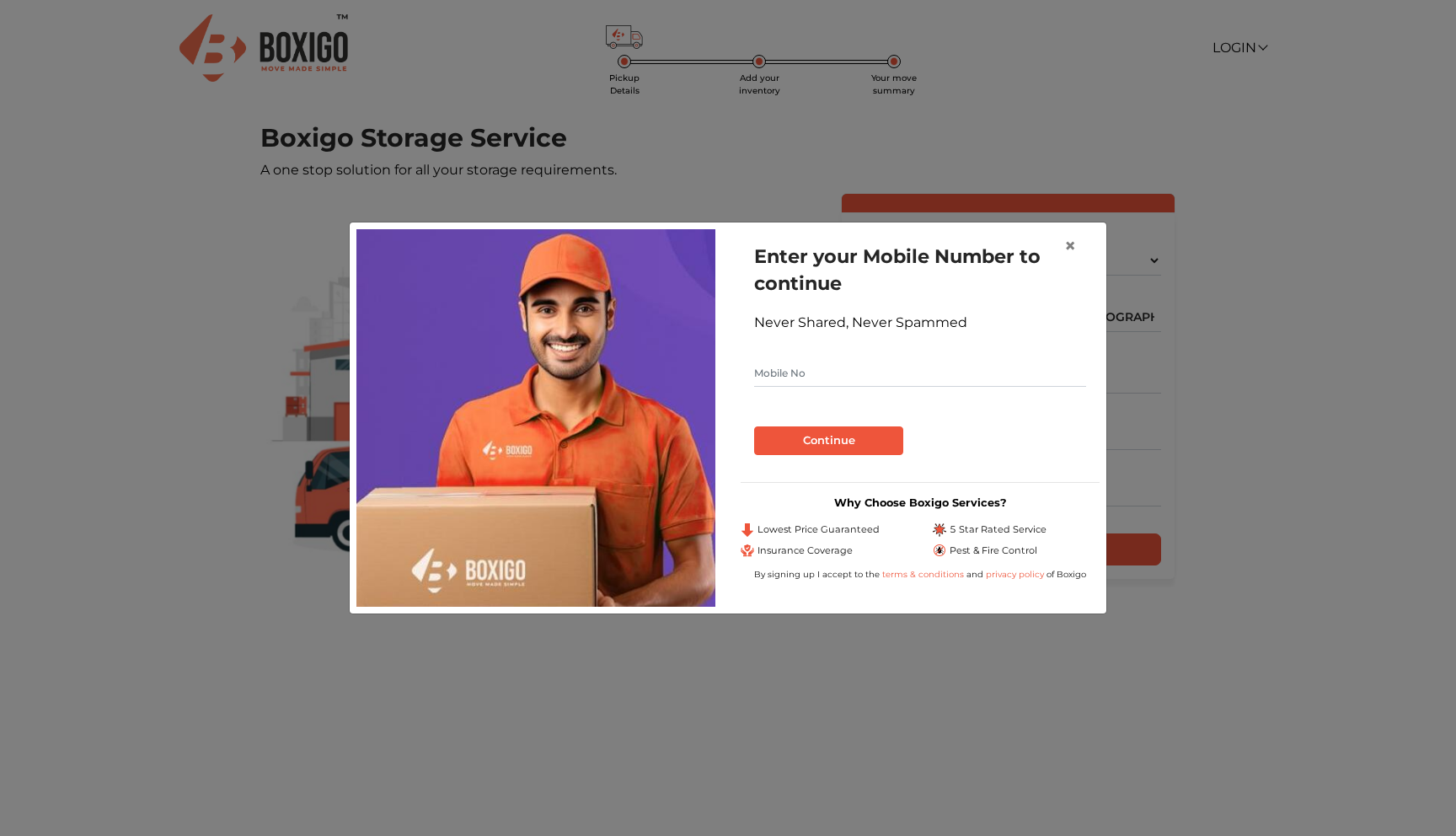
click at [992, 382] on input "text" at bounding box center [920, 373] width 332 height 27
type input "1234567890"
click at [865, 447] on button "Continue" at bounding box center [829, 440] width 149 height 28
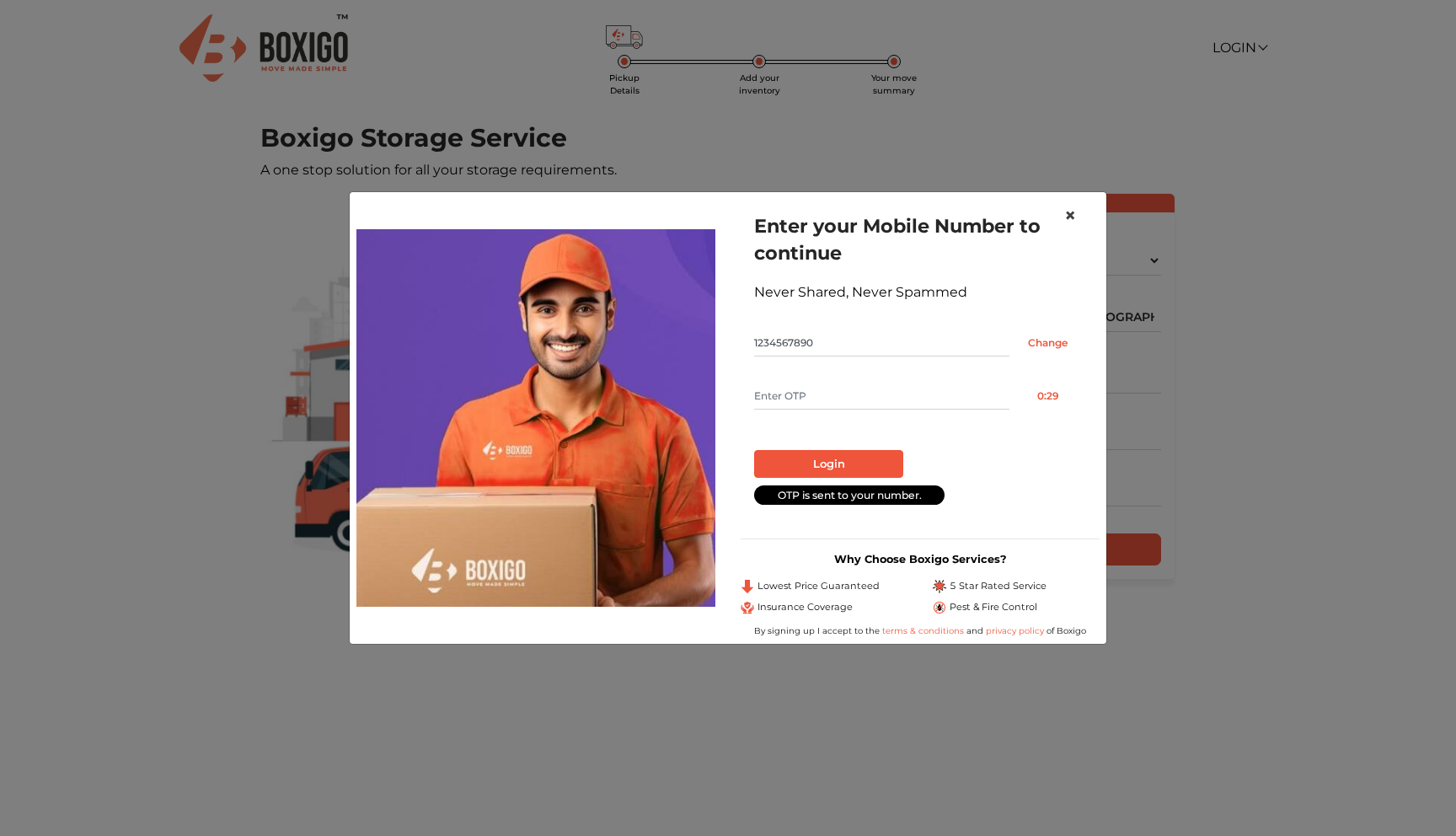
click at [1074, 213] on span "×" at bounding box center [1069, 214] width 12 height 24
